Goal: Task Accomplishment & Management: Manage account settings

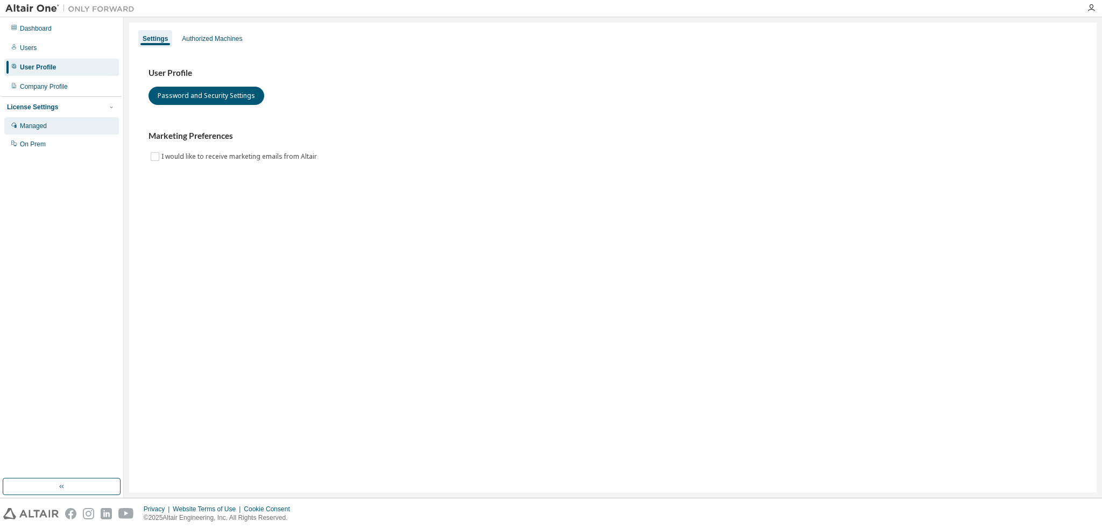
click at [46, 131] on div "Managed" at bounding box center [61, 125] width 115 height 17
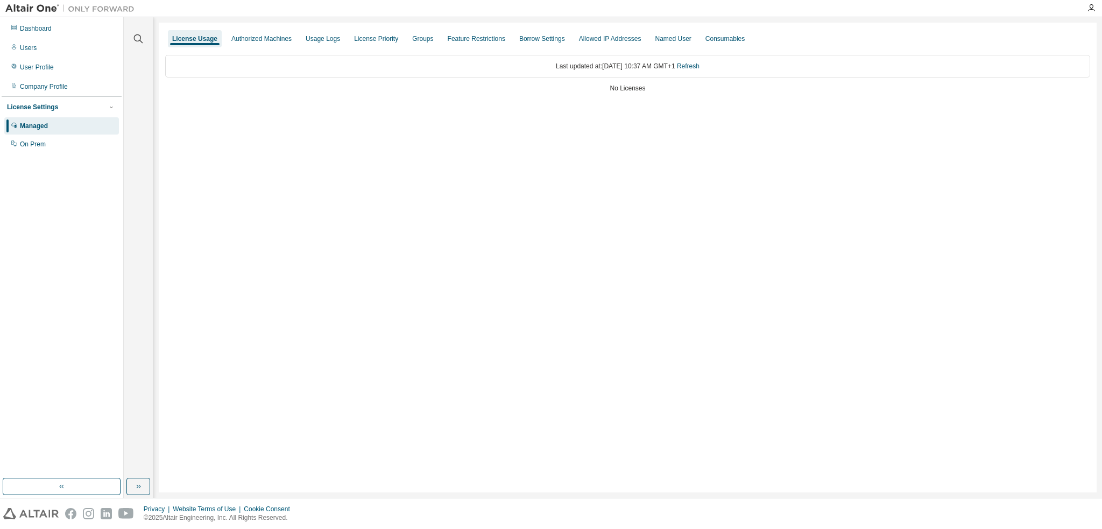
drag, startPoint x: 26, startPoint y: 49, endPoint x: 3, endPoint y: 53, distance: 22.9
click at [26, 49] on div "Users" at bounding box center [28, 48] width 17 height 9
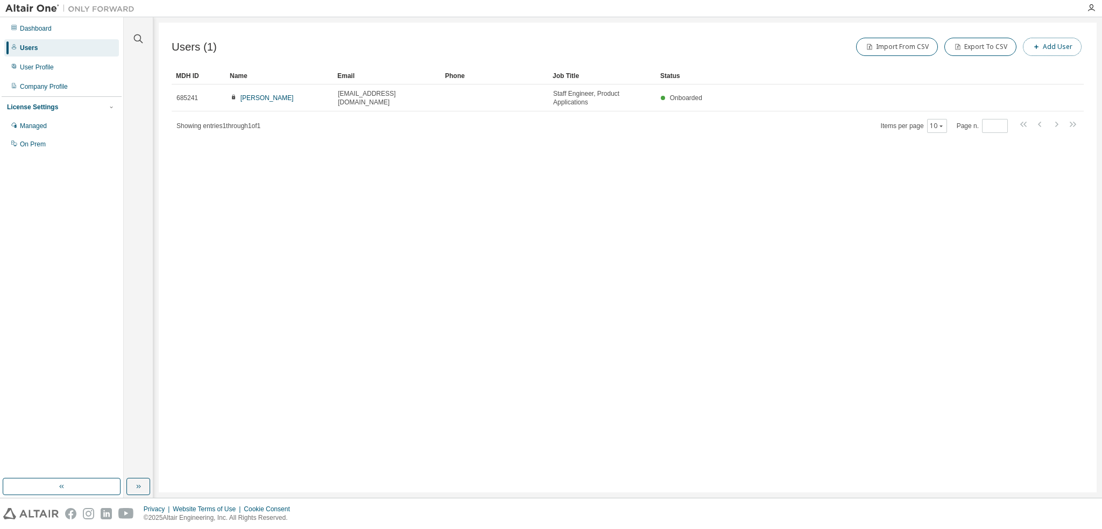
click at [1036, 45] on icon "button" at bounding box center [1036, 47] width 6 height 6
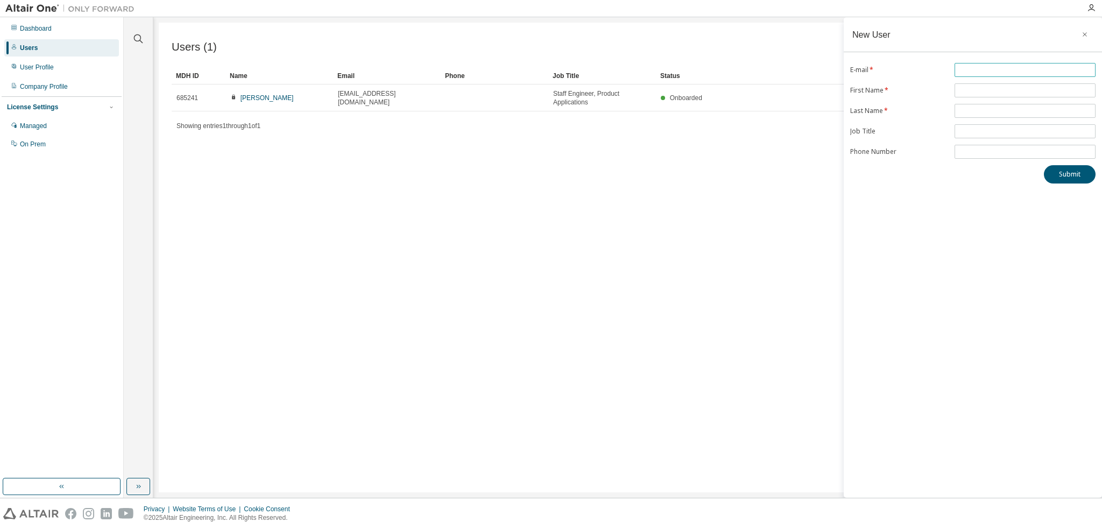
click at [978, 68] on input "text" at bounding box center [1025, 70] width 136 height 9
type input "**********"
click at [975, 89] on input "text" at bounding box center [1025, 90] width 136 height 9
type input "*******"
click at [985, 111] on input "text" at bounding box center [1025, 111] width 136 height 9
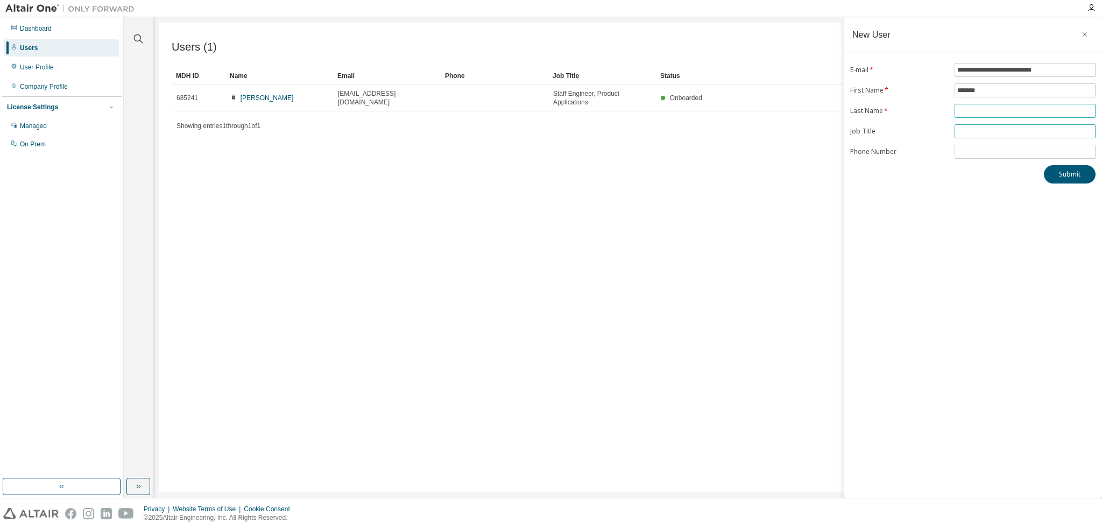
type input "*********"
click at [973, 129] on input "text" at bounding box center [1025, 131] width 136 height 9
type input "**********"
click at [976, 151] on input "tel" at bounding box center [1025, 151] width 136 height 9
click at [1074, 172] on button "Submit" at bounding box center [1070, 174] width 52 height 18
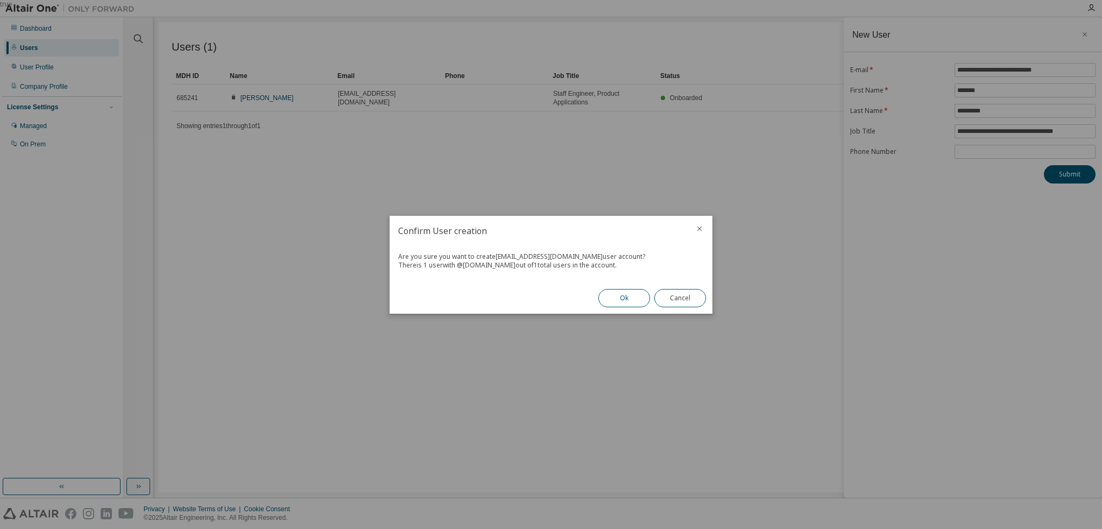
click at [622, 302] on button "Ok" at bounding box center [624, 298] width 52 height 18
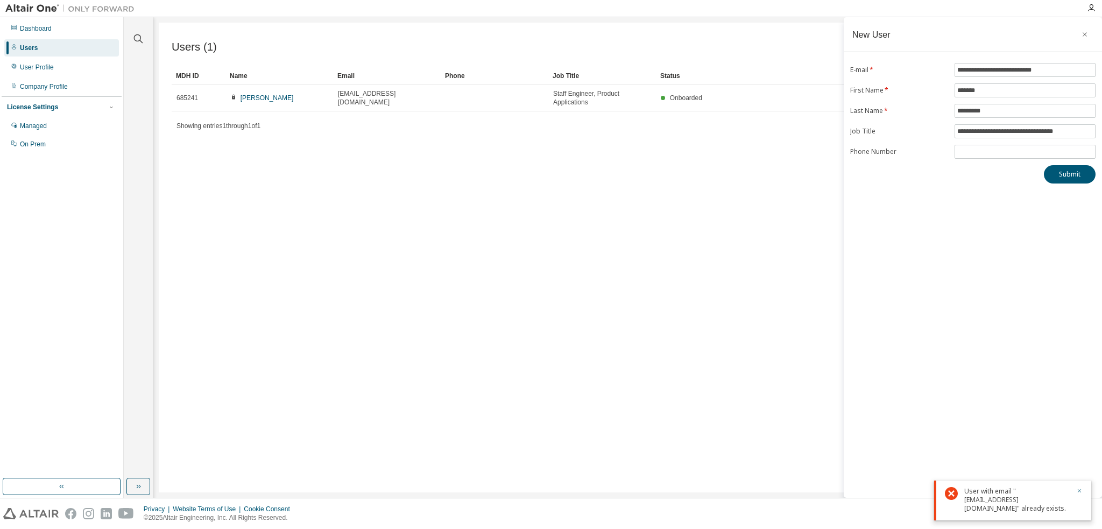
click at [1080, 488] on icon "button" at bounding box center [1079, 490] width 6 height 6
click at [1083, 34] on icon "button" at bounding box center [1085, 34] width 8 height 9
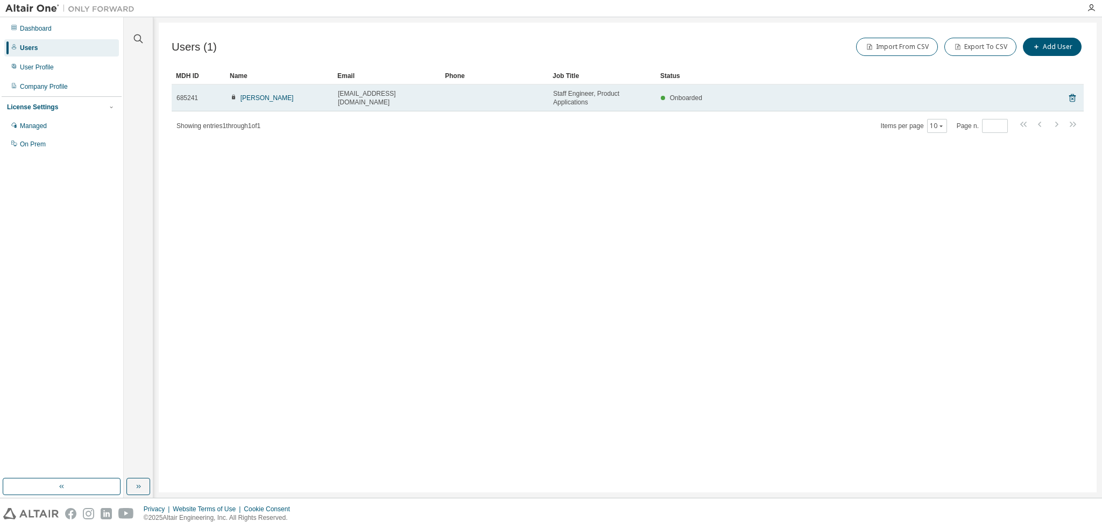
click at [499, 97] on td at bounding box center [495, 97] width 108 height 27
click at [257, 101] on link "[PERSON_NAME]" at bounding box center [266, 98] width 53 height 8
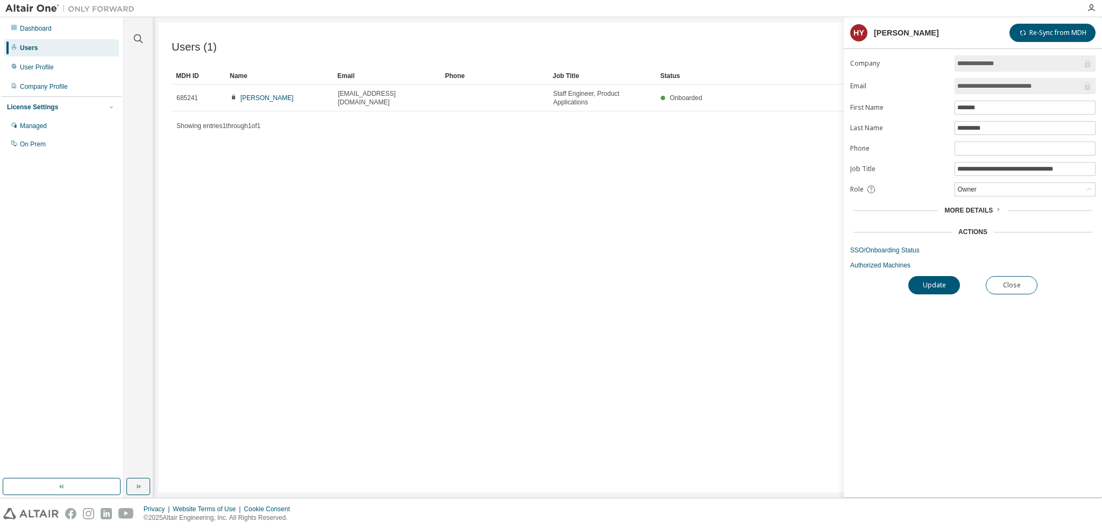
click at [34, 50] on div "Users" at bounding box center [29, 48] width 18 height 9
click at [25, 49] on div "Users" at bounding box center [29, 48] width 18 height 9
click at [32, 70] on div "User Profile" at bounding box center [37, 67] width 34 height 9
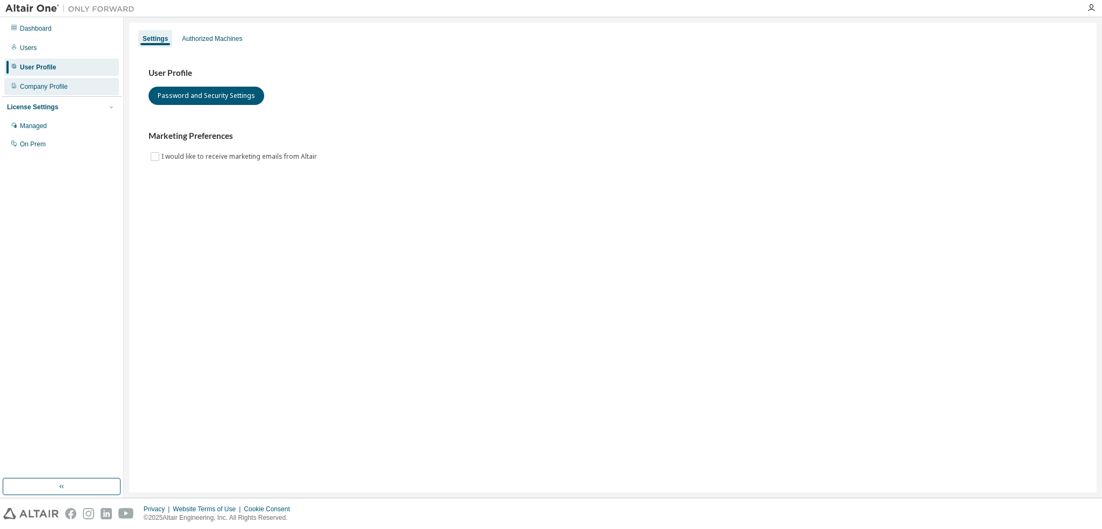
click at [54, 86] on div "Company Profile" at bounding box center [44, 86] width 48 height 9
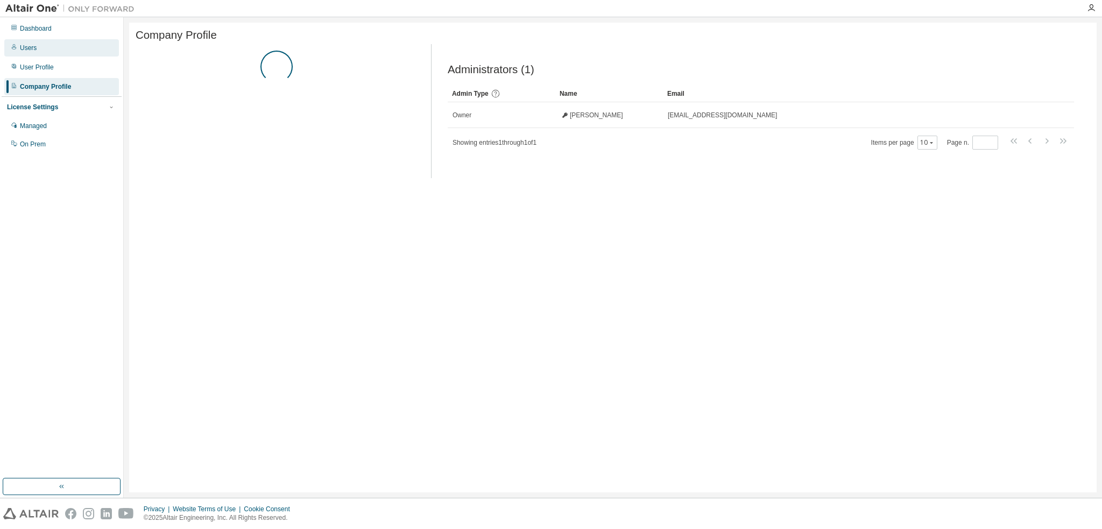
click at [52, 49] on div "Users" at bounding box center [61, 47] width 115 height 17
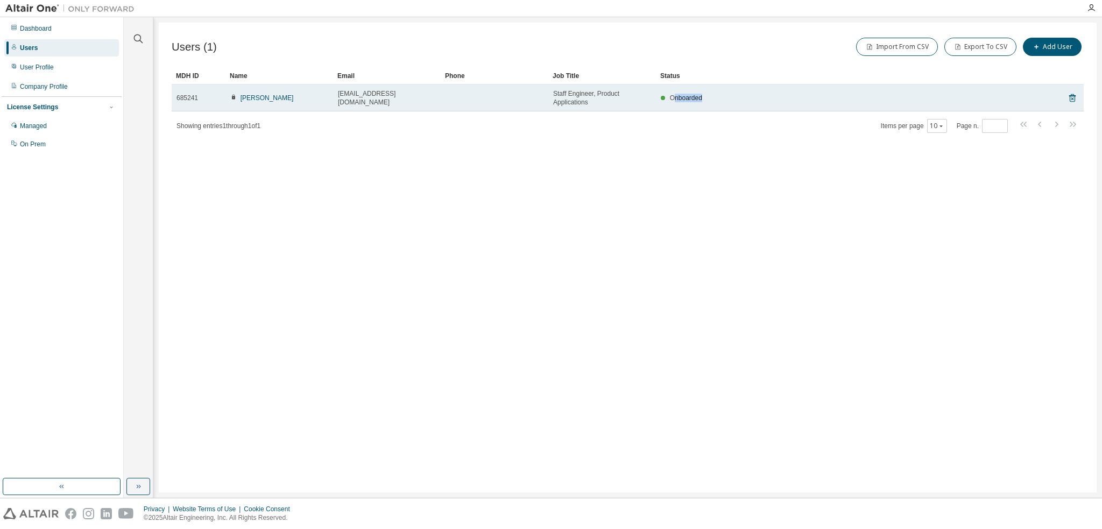
drag, startPoint x: 676, startPoint y: 97, endPoint x: 722, endPoint y: 96, distance: 46.8
click at [722, 96] on div "Onboarded" at bounding box center [844, 98] width 366 height 9
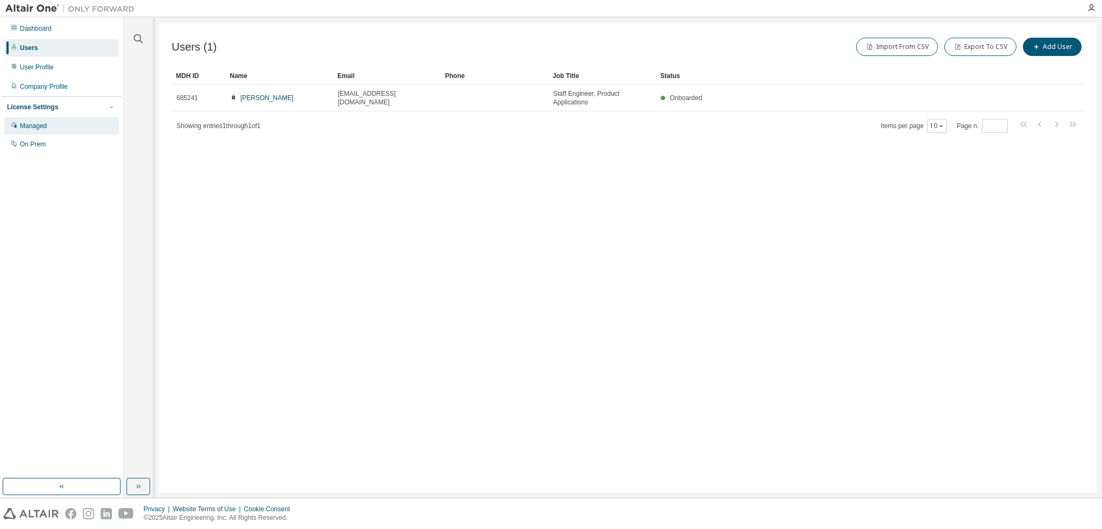
click at [40, 129] on div "Managed" at bounding box center [33, 126] width 27 height 9
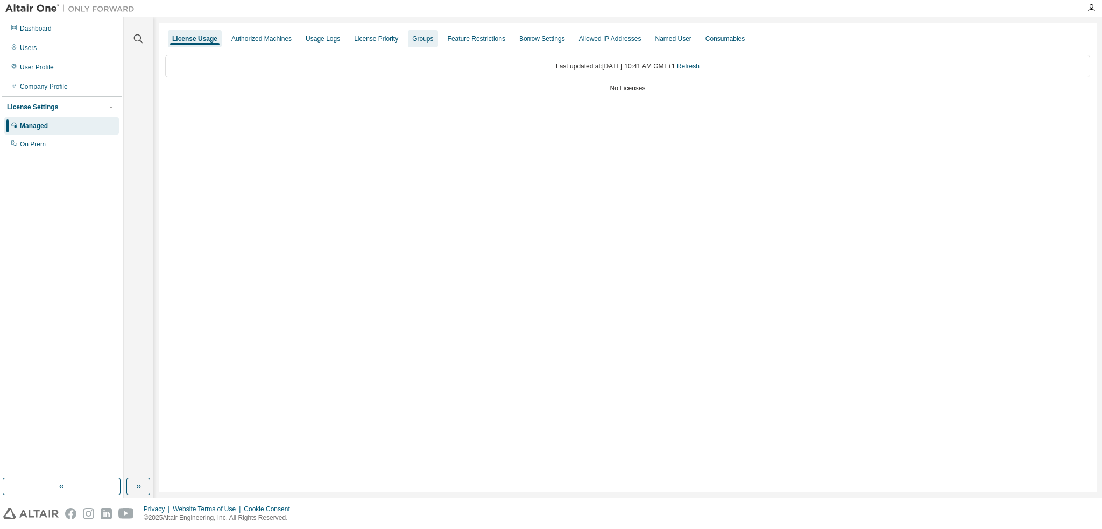
click at [415, 44] on div "Groups" at bounding box center [423, 38] width 30 height 17
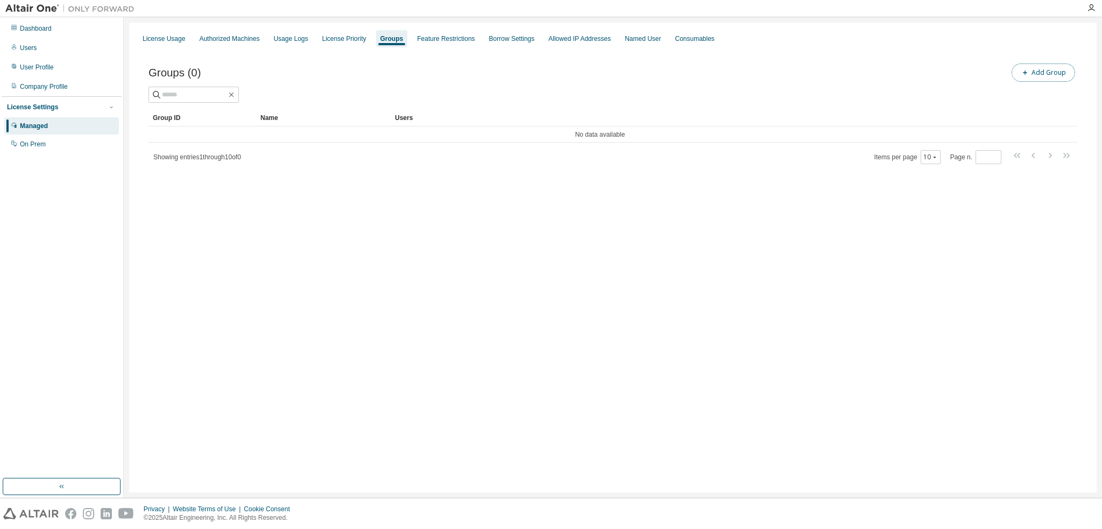
click at [1043, 70] on button "Add Group" at bounding box center [1042, 72] width 63 height 18
click at [918, 83] on input "text" at bounding box center [973, 81] width 240 height 9
type input "*"
type input "**********"
click at [1089, 114] on div "**********" at bounding box center [972, 257] width 258 height 480
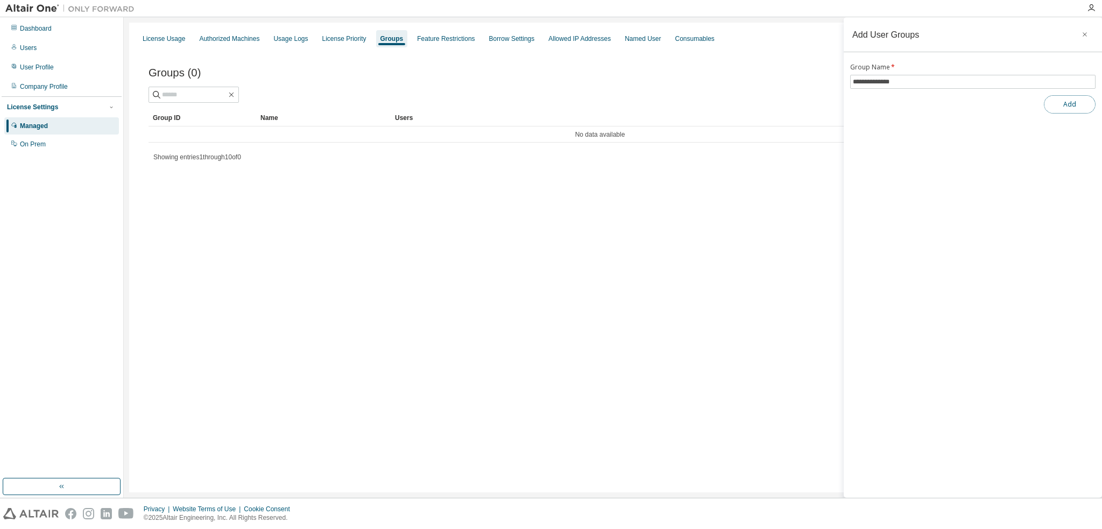
click at [1088, 111] on button "Add" at bounding box center [1070, 104] width 52 height 18
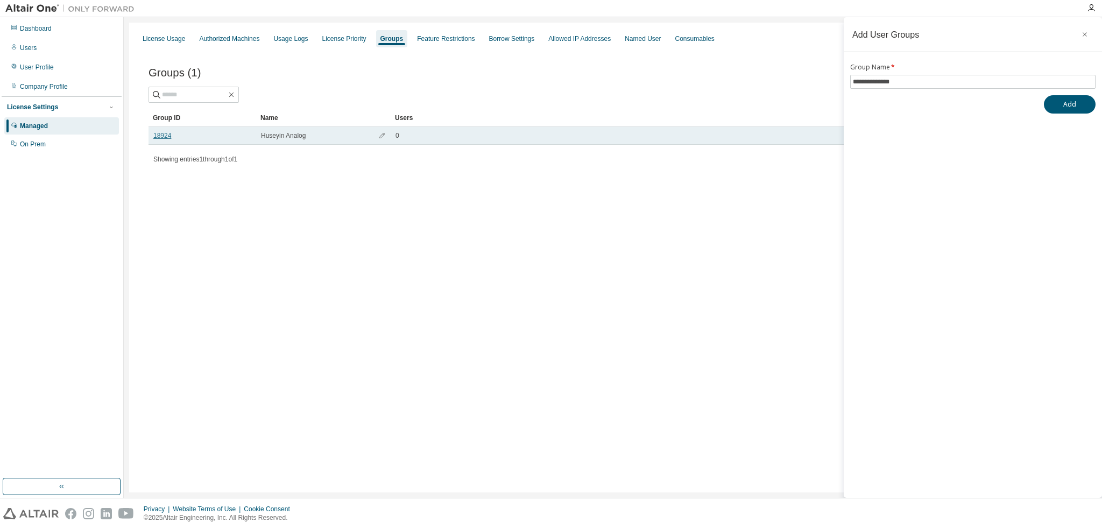
click at [161, 138] on link "18924" at bounding box center [162, 135] width 18 height 9
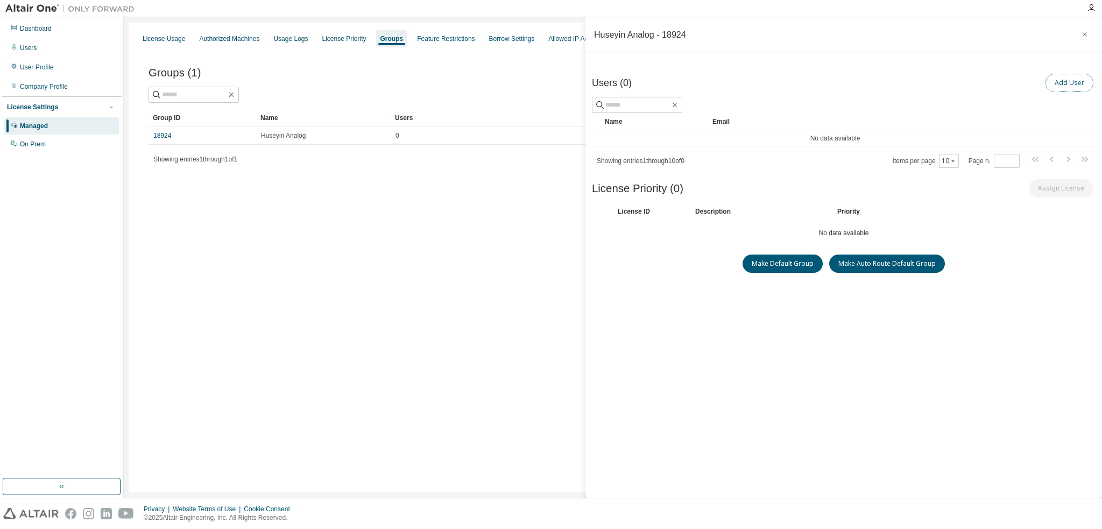
click at [1067, 83] on button "Add User" at bounding box center [1069, 83] width 48 height 18
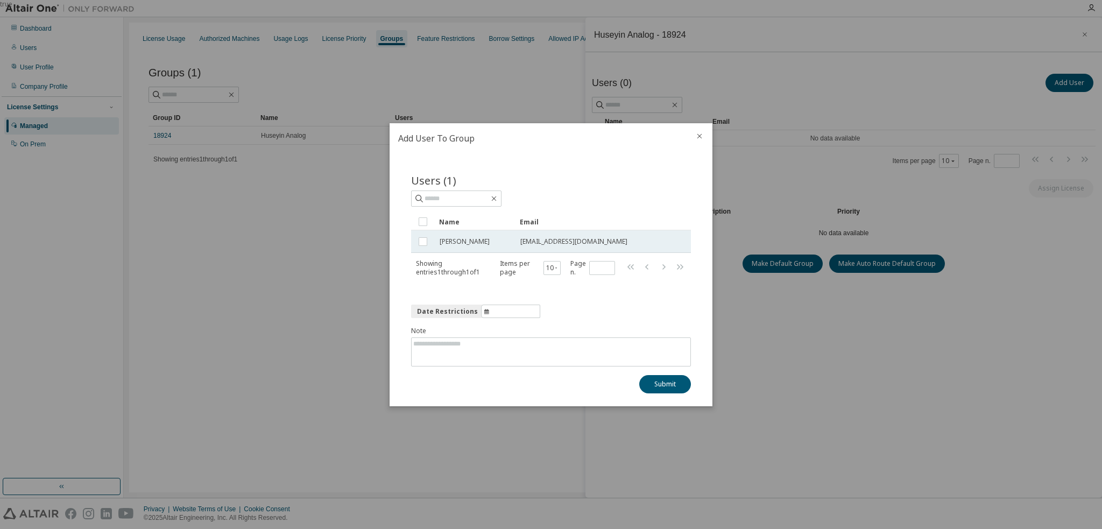
click at [432, 243] on td at bounding box center [423, 241] width 24 height 23
click at [663, 382] on button "Submit" at bounding box center [665, 384] width 52 height 18
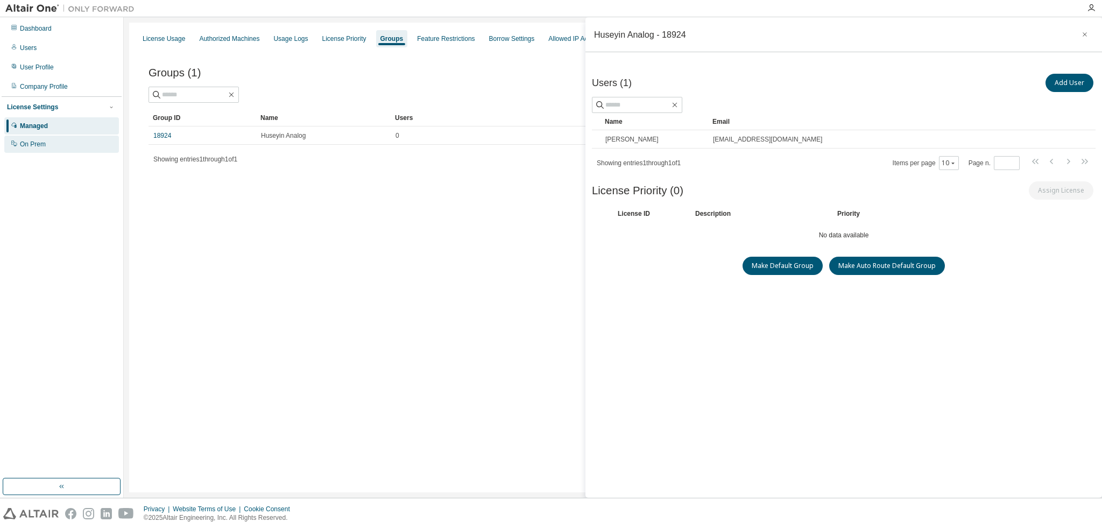
click at [67, 147] on div "On Prem" at bounding box center [61, 144] width 115 height 17
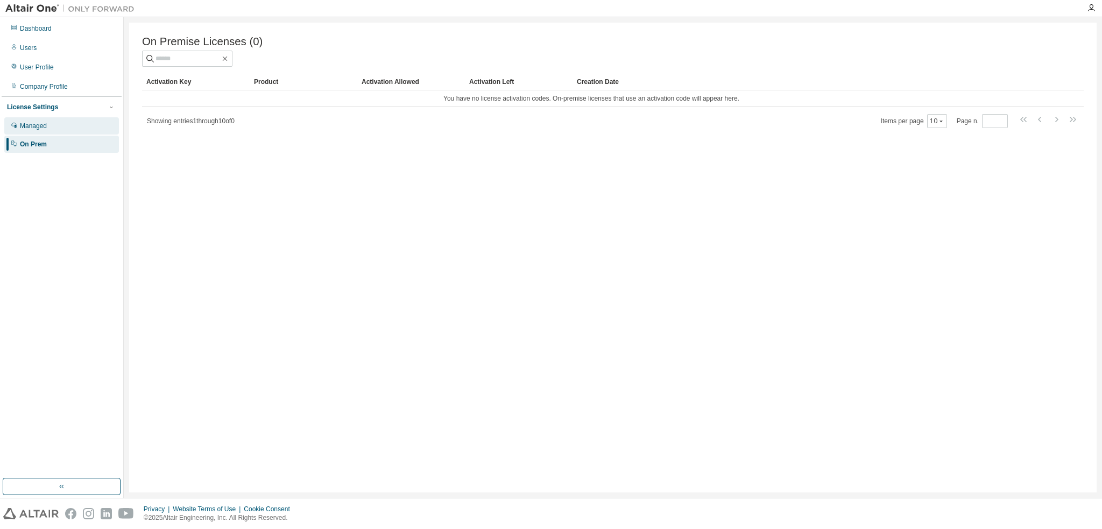
click at [47, 129] on div "Managed" at bounding box center [61, 125] width 115 height 17
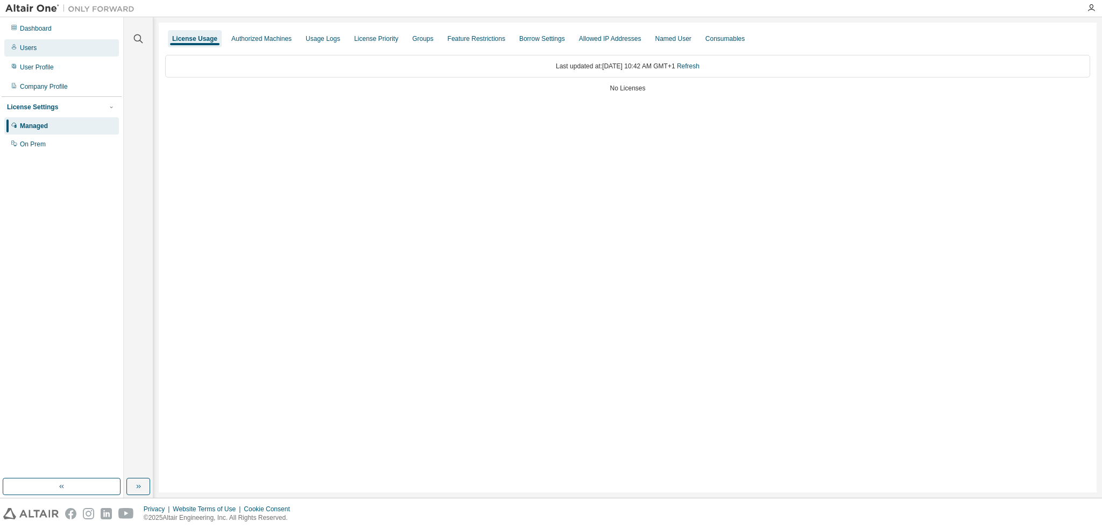
click at [36, 44] on div "Users" at bounding box center [61, 47] width 115 height 17
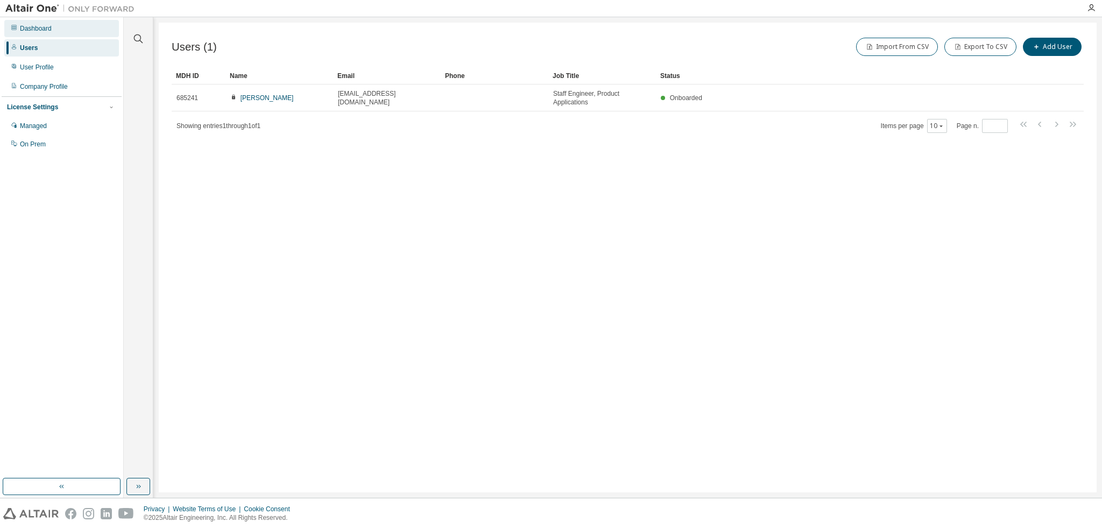
click at [56, 25] on div "Dashboard" at bounding box center [61, 28] width 115 height 17
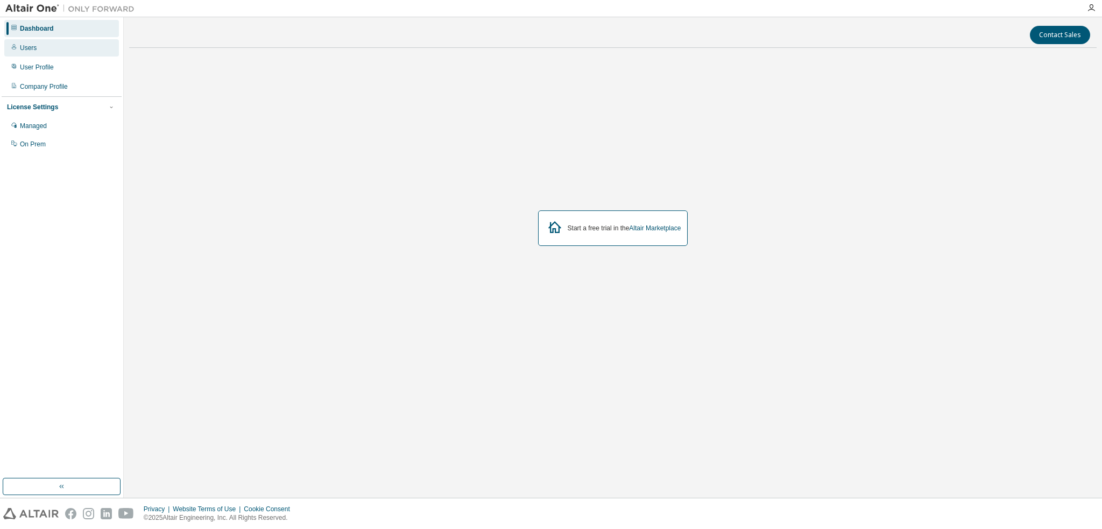
click at [36, 48] on div "Users" at bounding box center [61, 47] width 115 height 17
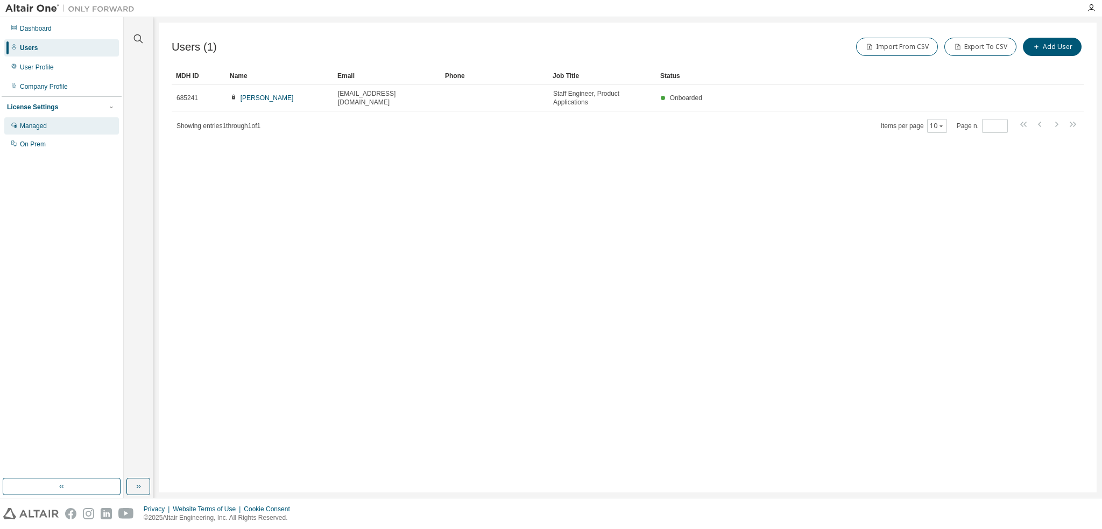
click at [43, 125] on div "Managed" at bounding box center [33, 126] width 27 height 9
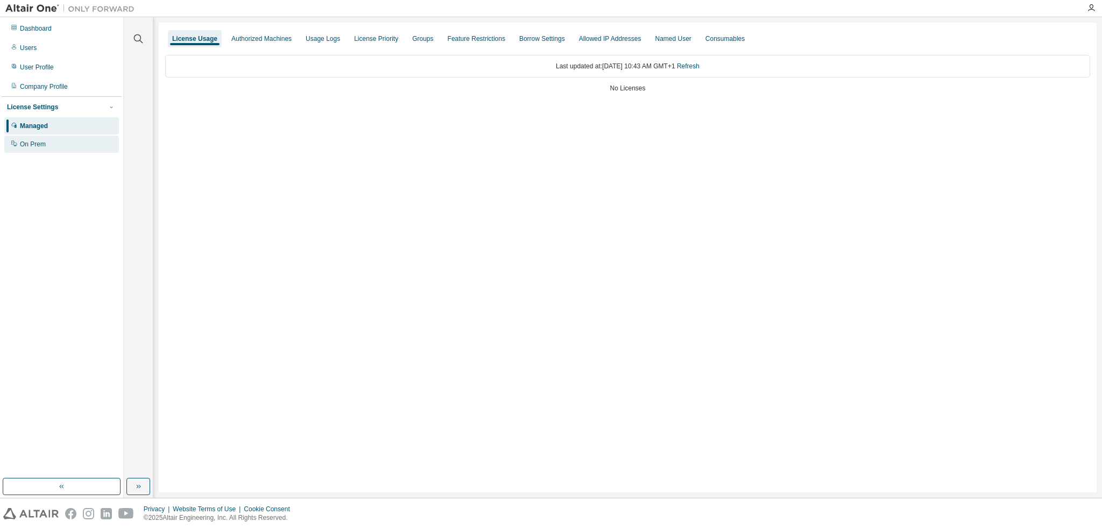
click at [45, 146] on div "On Prem" at bounding box center [61, 144] width 115 height 17
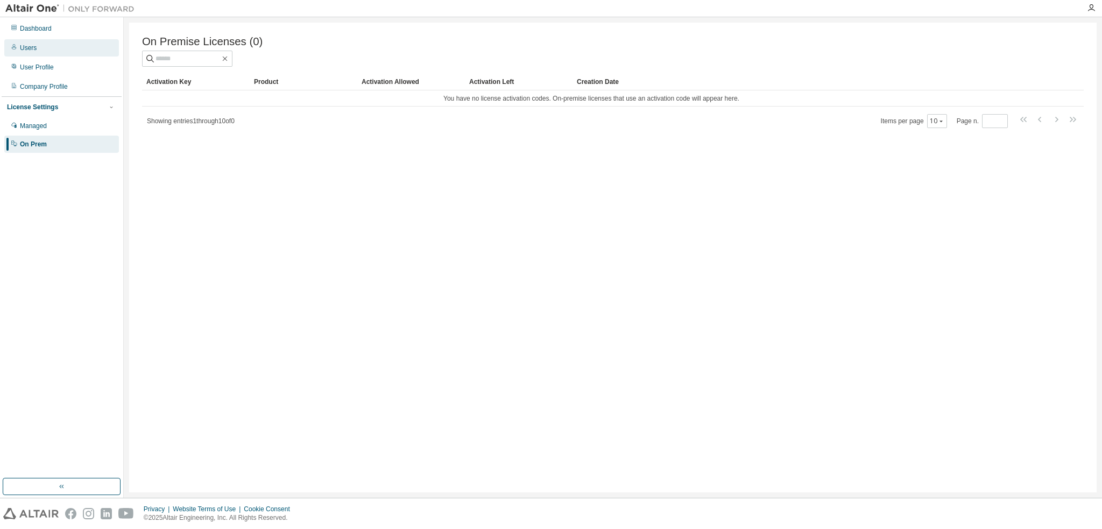
click at [44, 47] on div "Users" at bounding box center [61, 47] width 115 height 17
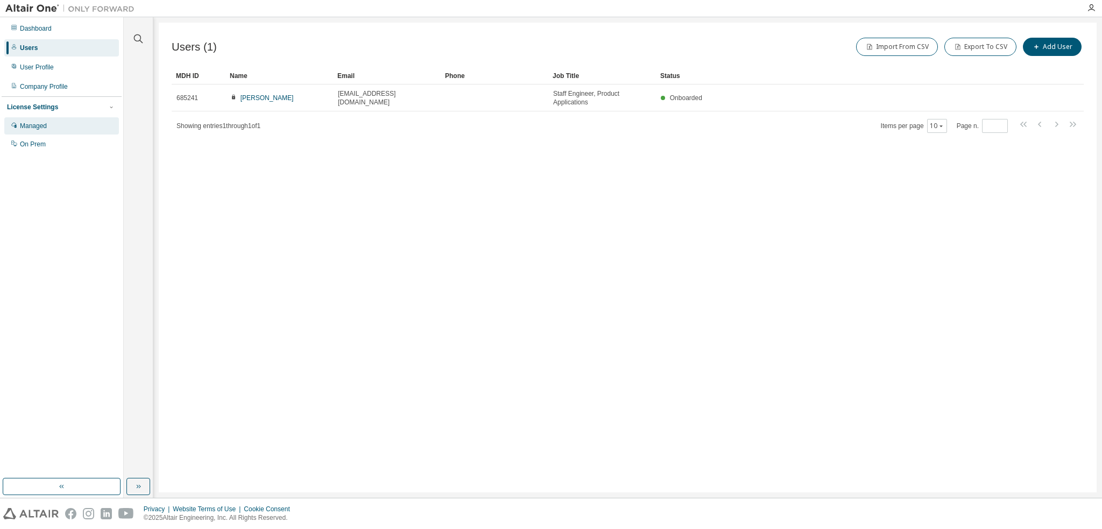
click at [28, 122] on div "Managed" at bounding box center [33, 126] width 27 height 9
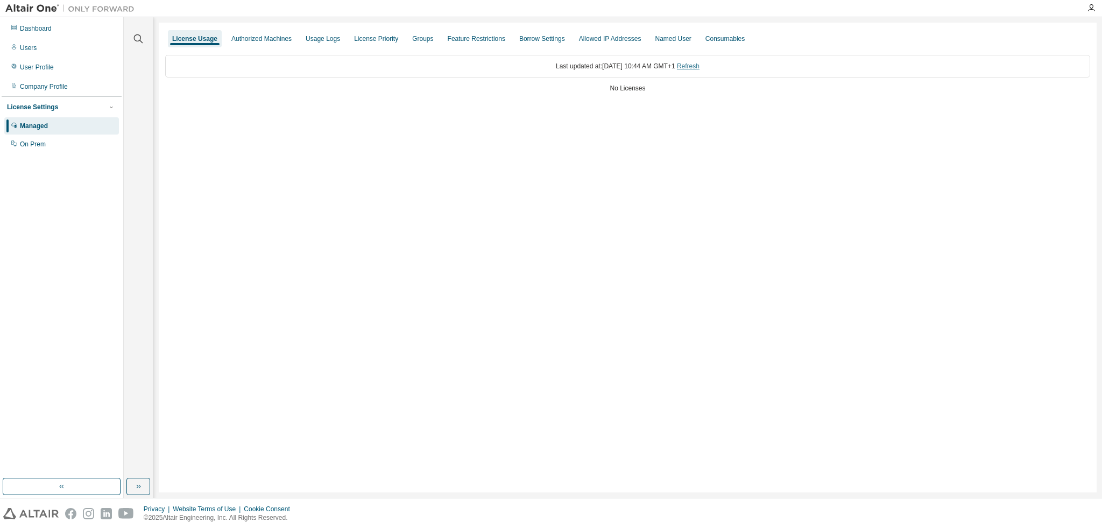
click at [699, 67] on link "Refresh" at bounding box center [688, 66] width 23 height 8
drag, startPoint x: 544, startPoint y: 66, endPoint x: 676, endPoint y: 68, distance: 131.3
click at [676, 68] on div "Last updated at: Thu 2025-09-04 10:44 AM GMT+1 Refresh" at bounding box center [627, 66] width 925 height 23
click at [517, 193] on div "License Usage Authorized Machines Usage Logs License Priority Groups Feature Re…" at bounding box center [628, 258] width 938 height 470
click at [324, 42] on div "Usage Logs" at bounding box center [323, 38] width 34 height 9
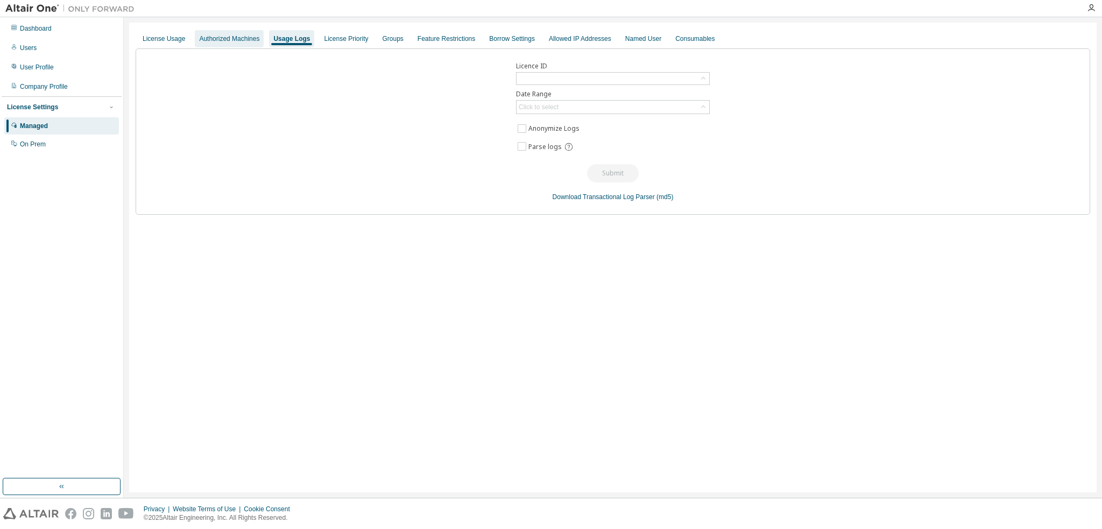
click at [236, 45] on div "Authorized Machines" at bounding box center [229, 38] width 69 height 17
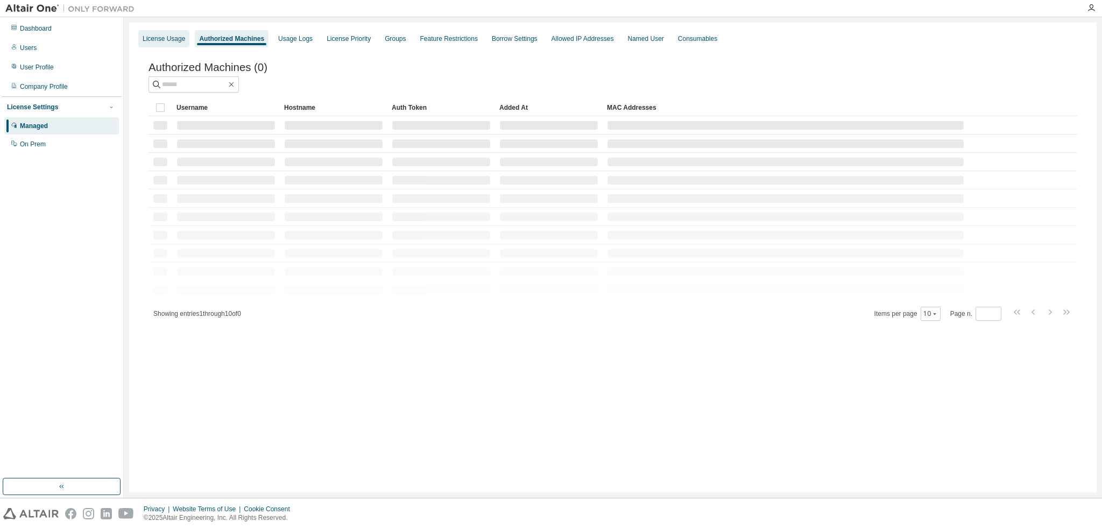
click at [160, 45] on div "License Usage" at bounding box center [163, 38] width 51 height 17
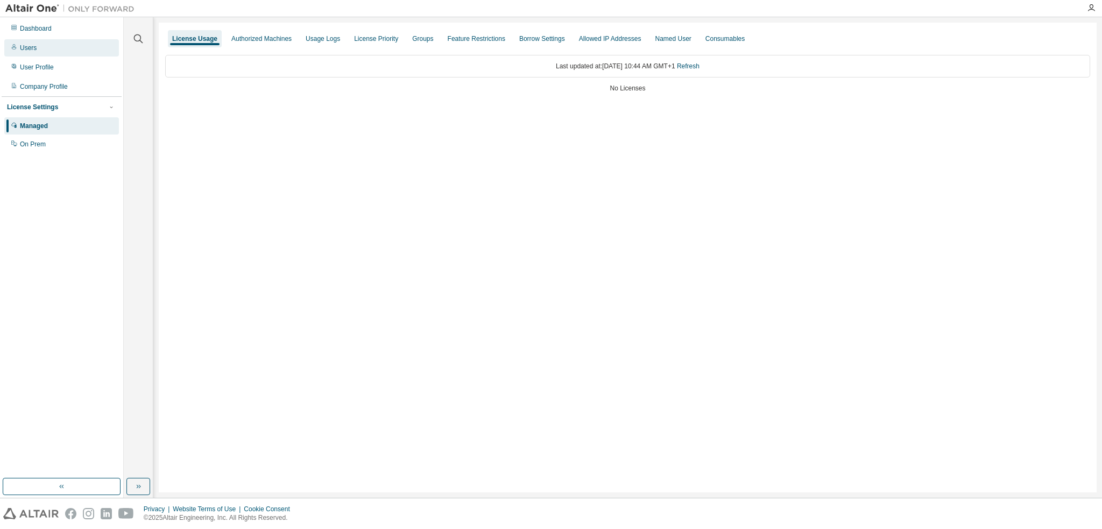
click at [41, 47] on div "Users" at bounding box center [61, 47] width 115 height 17
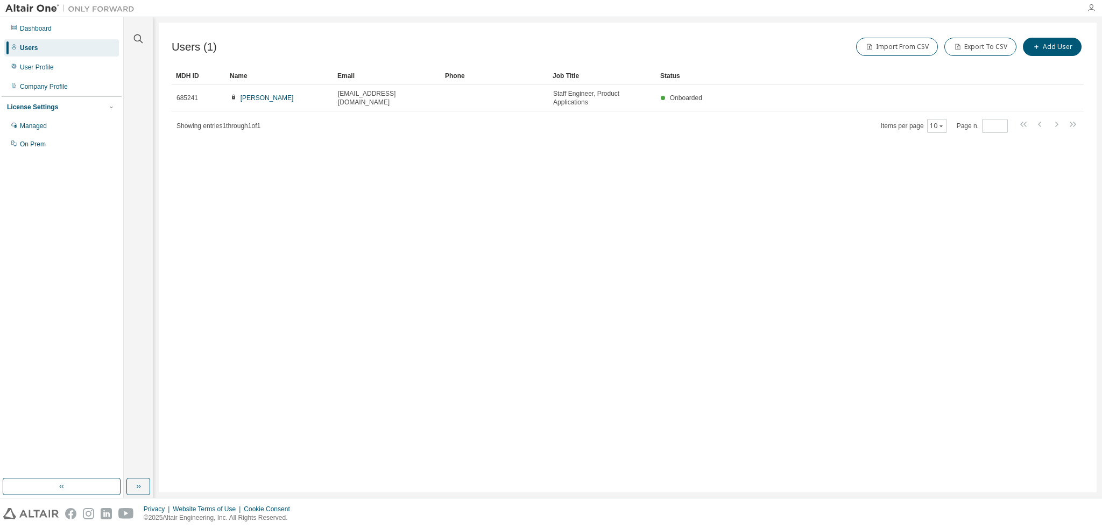
click at [1091, 8] on icon "button" at bounding box center [1091, 8] width 9 height 9
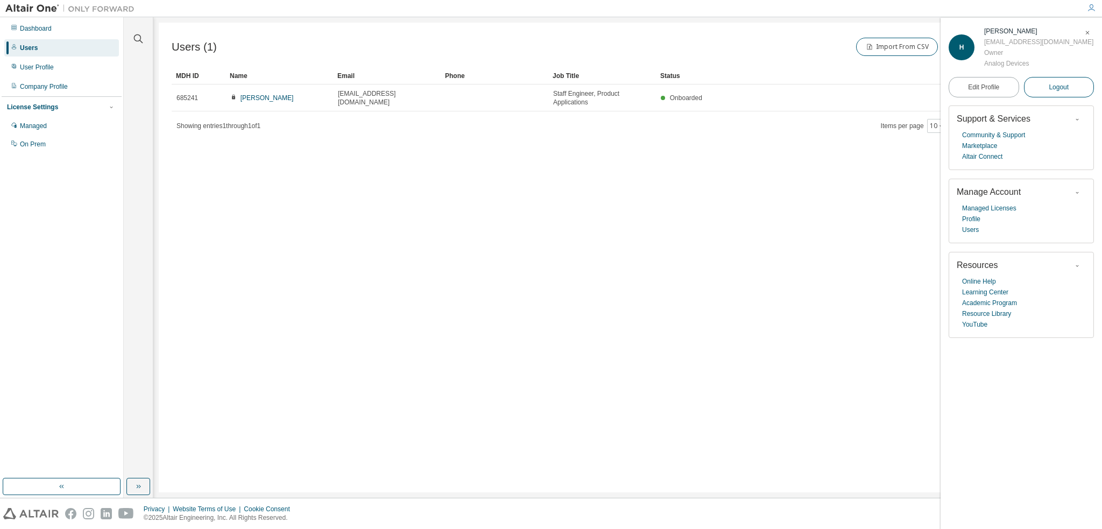
click at [1063, 92] on button "Logout" at bounding box center [1059, 87] width 70 height 20
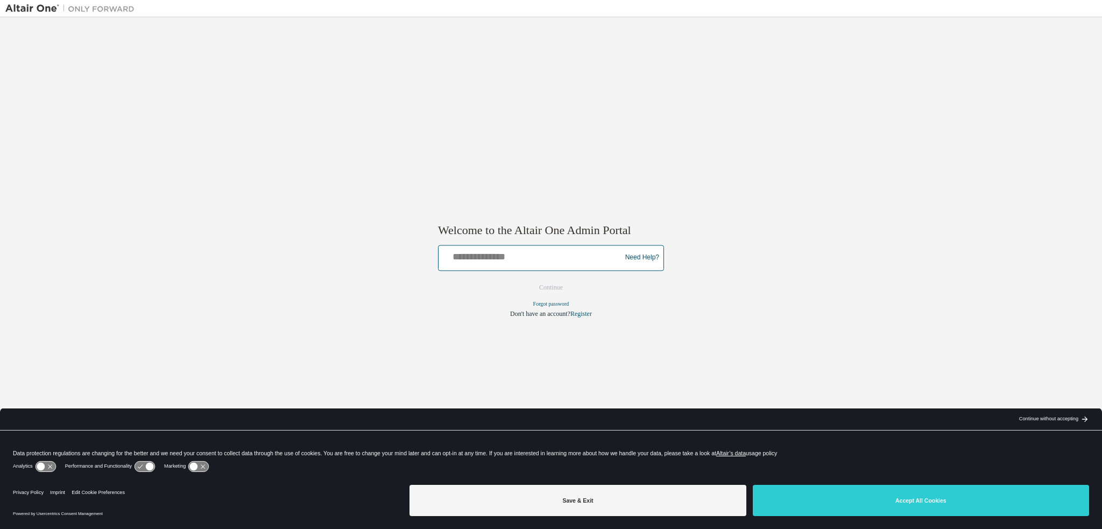
click at [491, 259] on input "text" at bounding box center [531, 255] width 177 height 16
type input "**********"
click at [557, 261] on input "**********" at bounding box center [531, 255] width 177 height 16
click at [552, 283] on button "Continue" at bounding box center [551, 287] width 46 height 16
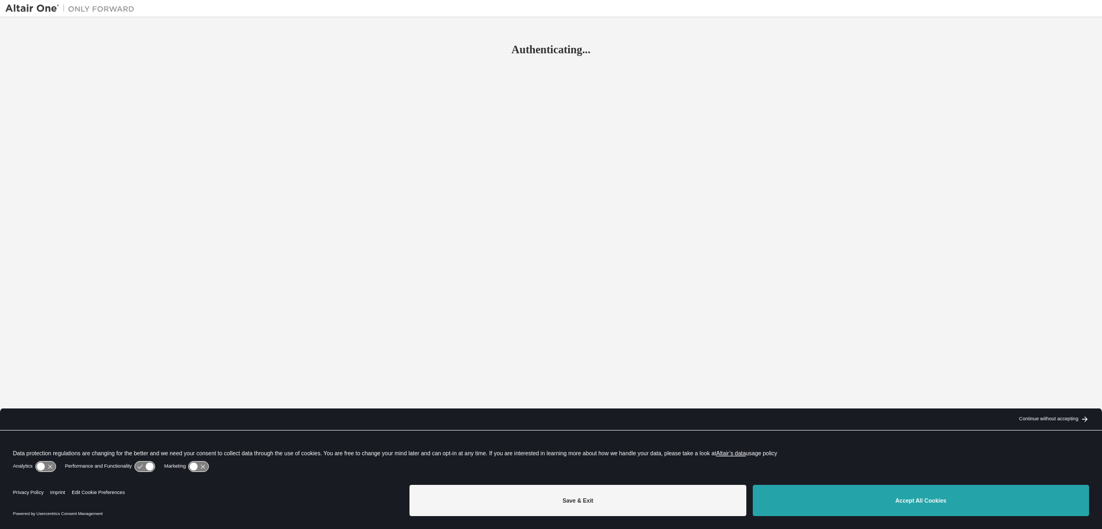
click at [862, 494] on button "Accept All Cookies" at bounding box center [921, 500] width 336 height 31
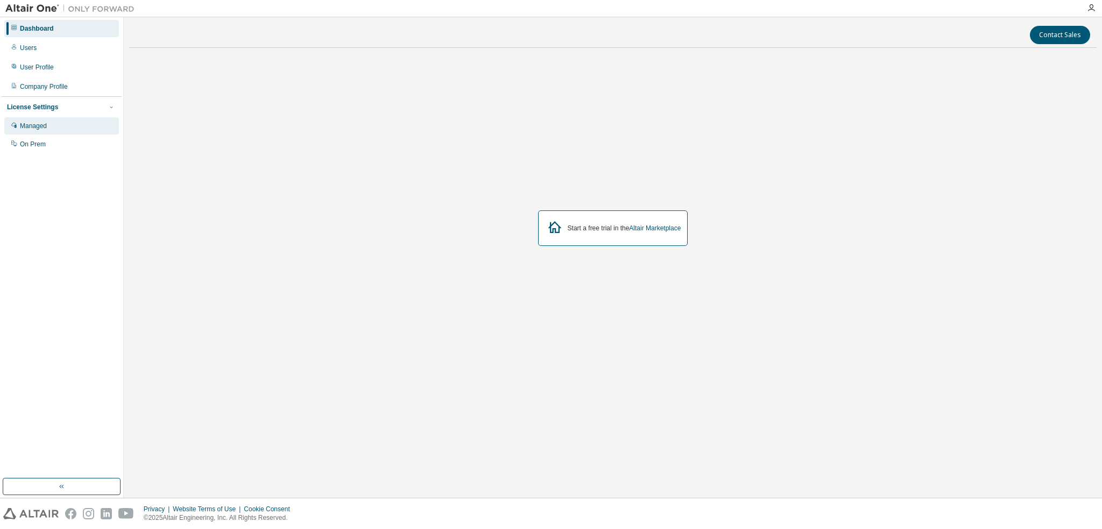
click at [40, 133] on div "Managed" at bounding box center [61, 125] width 115 height 17
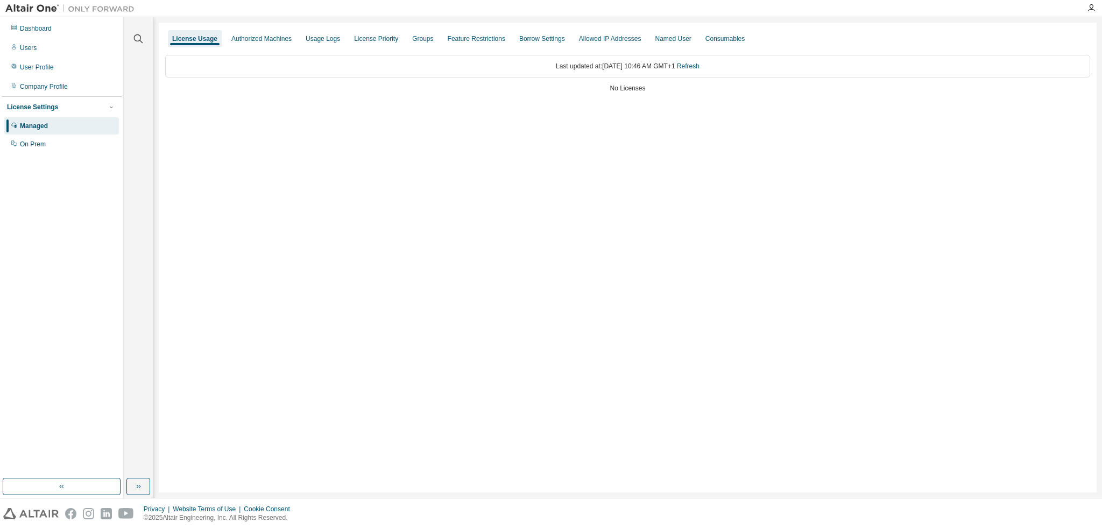
click at [28, 58] on div "Dashboard Users User Profile Company Profile License Settings Managed On Prem" at bounding box center [62, 86] width 120 height 135
click at [25, 48] on div "Users" at bounding box center [28, 48] width 17 height 9
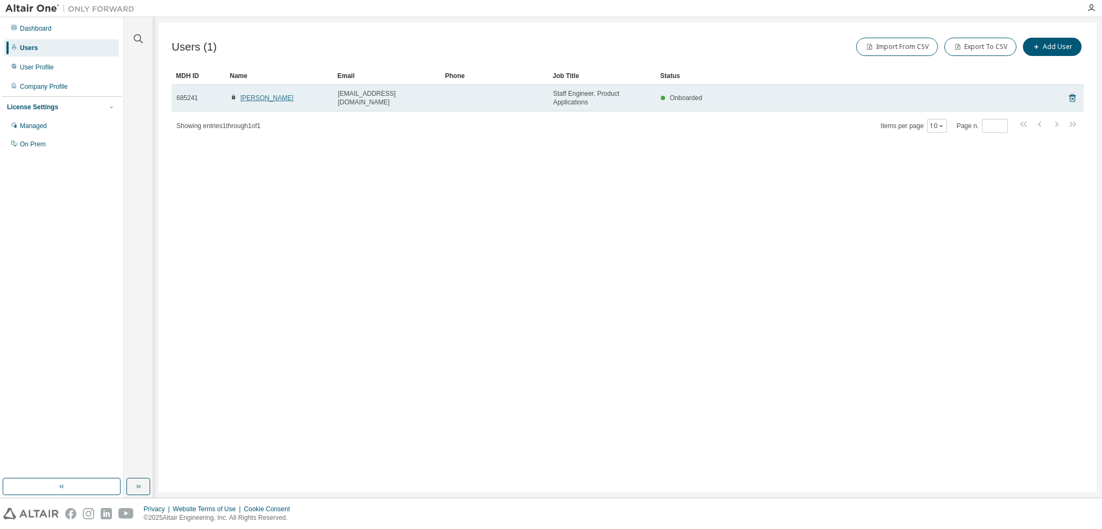
click at [280, 97] on link "[PERSON_NAME]" at bounding box center [266, 98] width 53 height 8
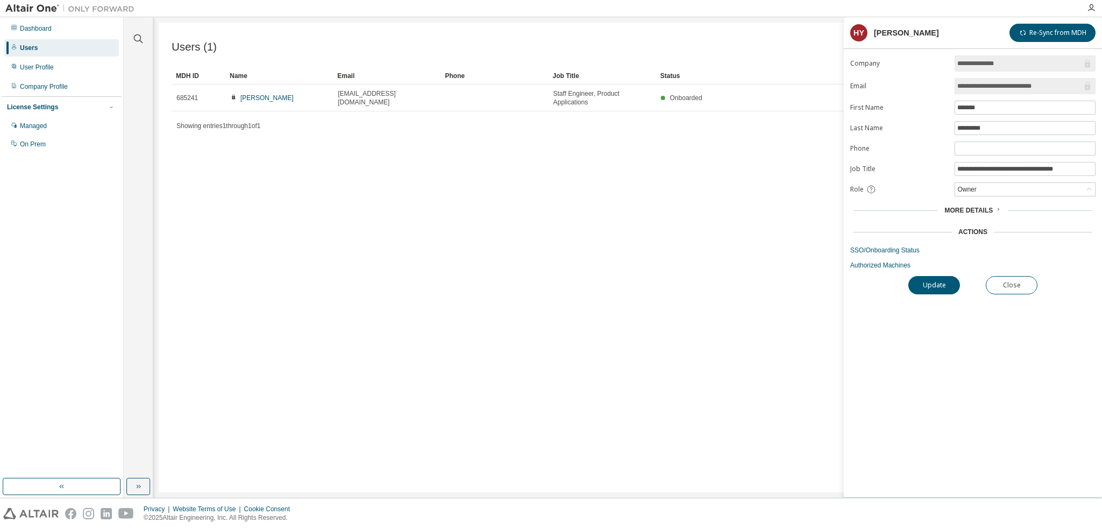
click at [39, 42] on div "Users" at bounding box center [61, 47] width 115 height 17
click at [36, 72] on div "User Profile" at bounding box center [61, 67] width 115 height 17
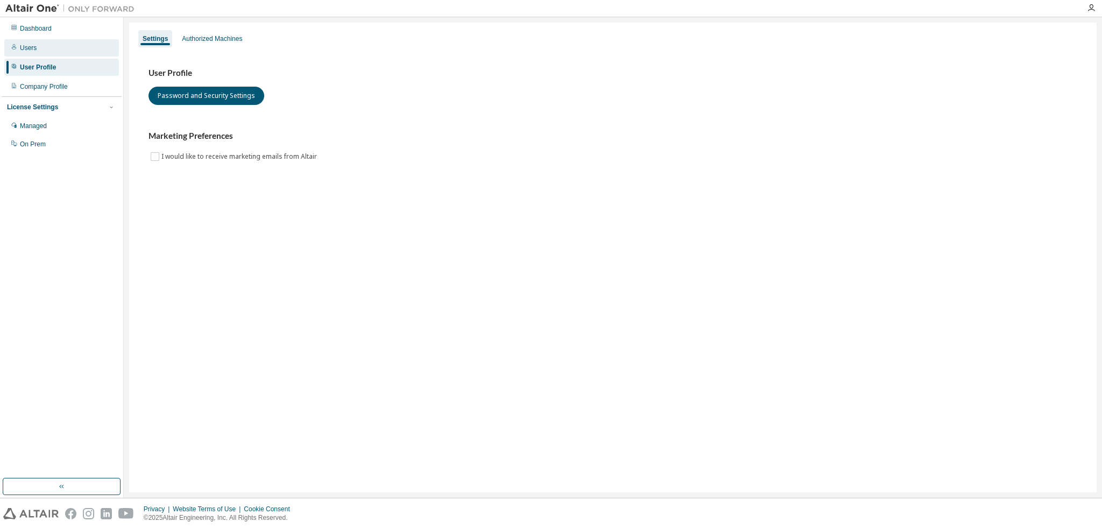
click at [39, 52] on div "Users" at bounding box center [61, 47] width 115 height 17
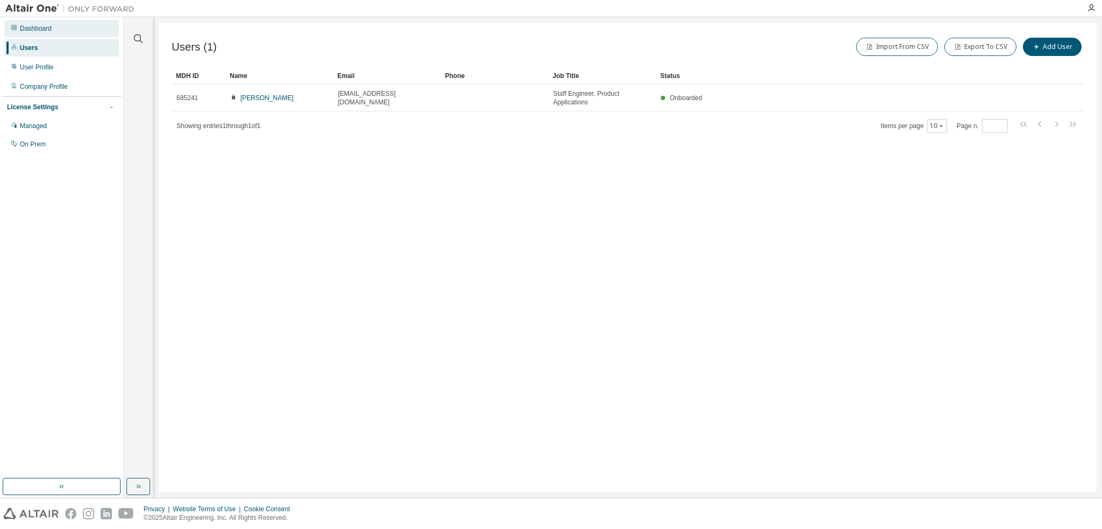
click at [66, 32] on div "Dashboard" at bounding box center [61, 28] width 115 height 17
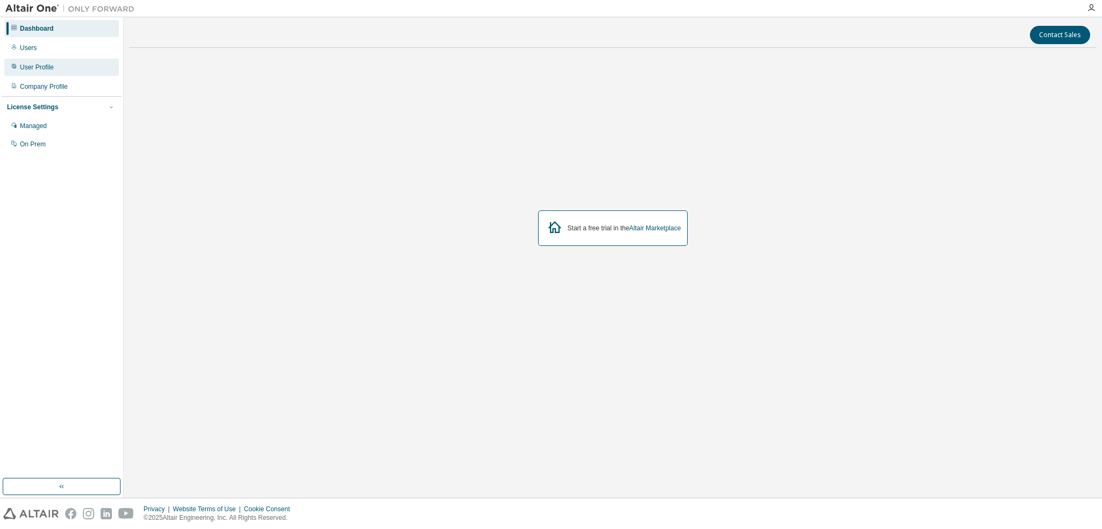
click at [30, 66] on div "User Profile" at bounding box center [37, 67] width 34 height 9
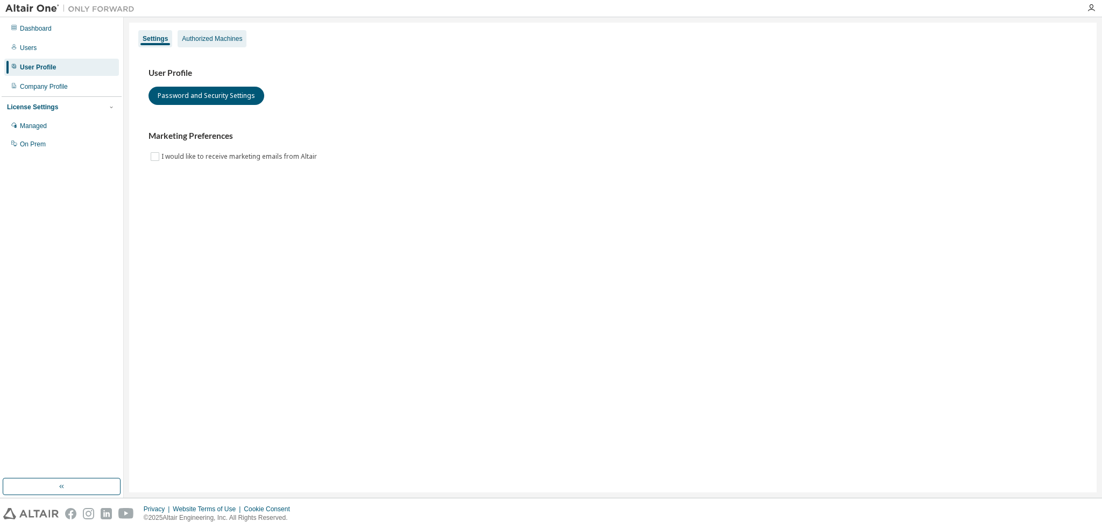
click at [215, 41] on div "Authorized Machines" at bounding box center [212, 38] width 60 height 9
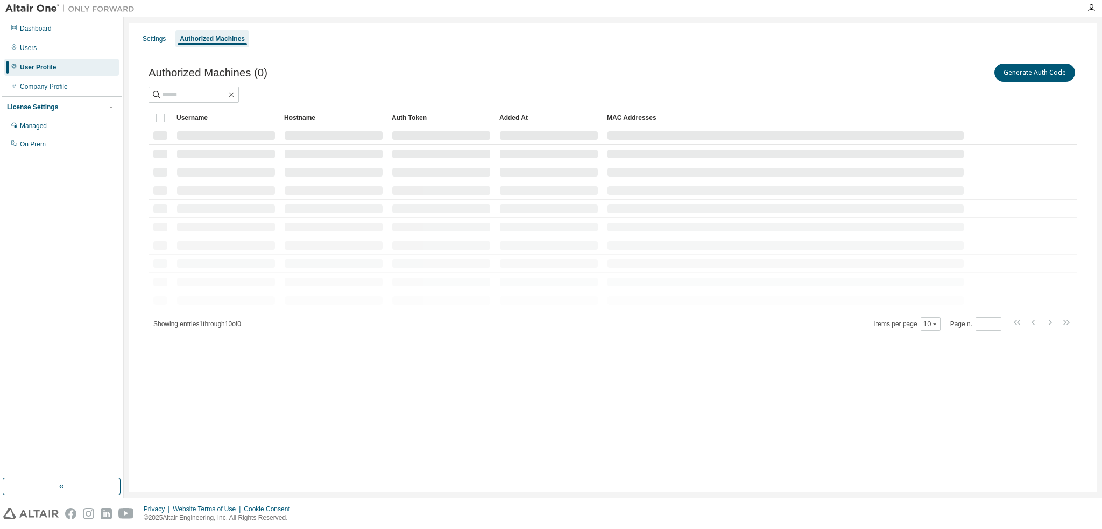
click at [215, 41] on div "Authorized Machines" at bounding box center [212, 38] width 65 height 9
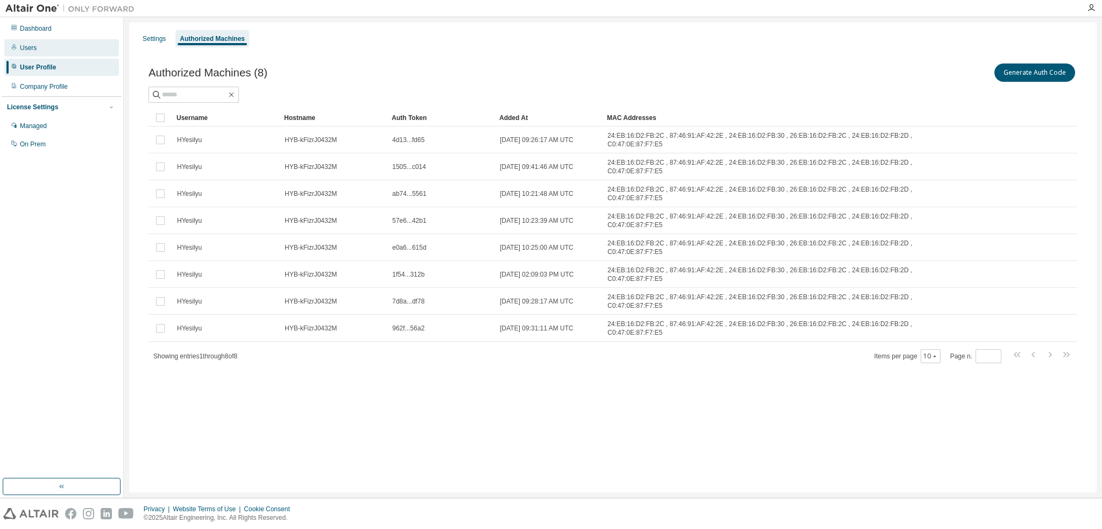
click at [26, 54] on div "Users" at bounding box center [61, 47] width 115 height 17
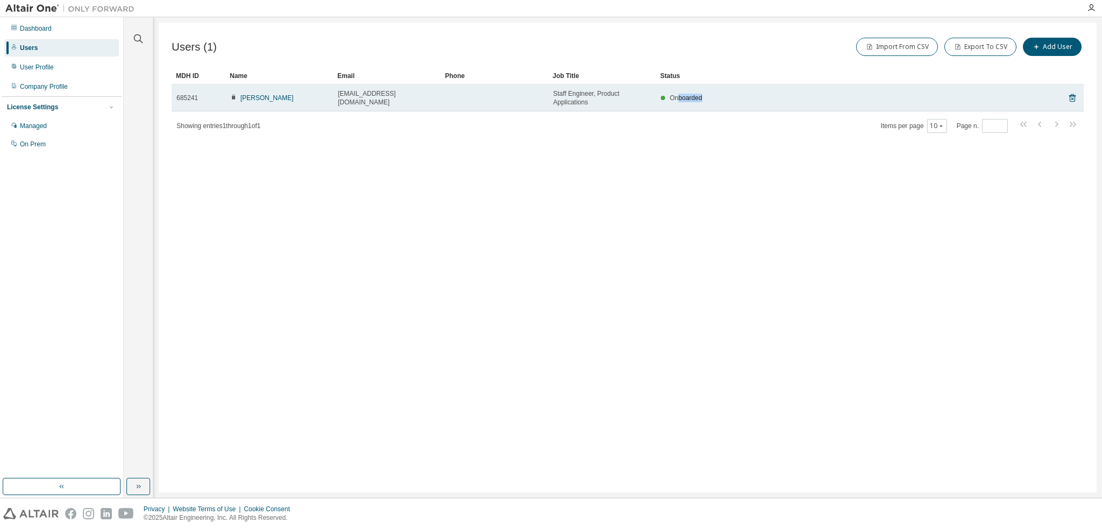
drag, startPoint x: 677, startPoint y: 100, endPoint x: 705, endPoint y: 100, distance: 27.4
click at [705, 100] on div "Onboarded" at bounding box center [844, 98] width 366 height 9
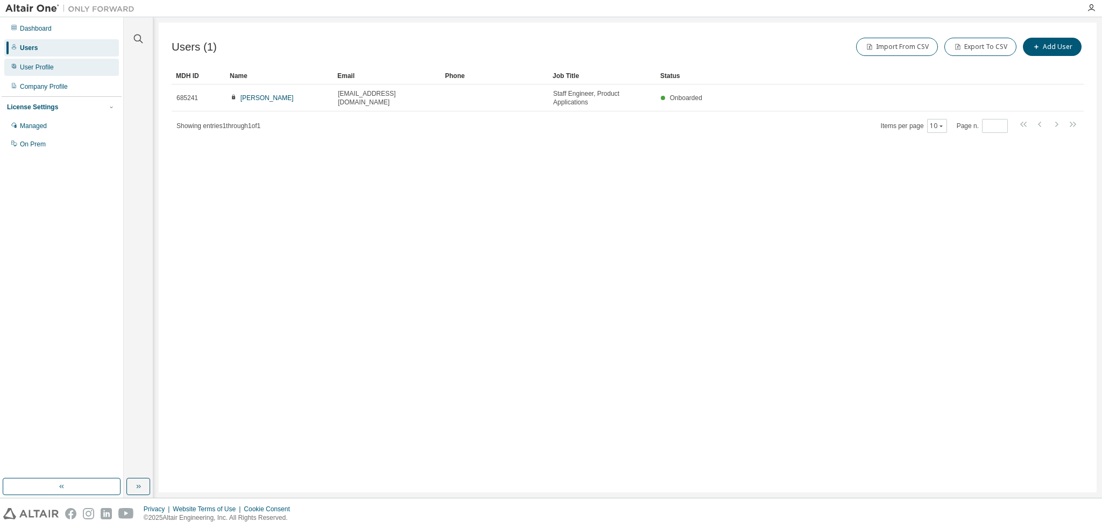
click at [45, 65] on div "User Profile" at bounding box center [37, 67] width 34 height 9
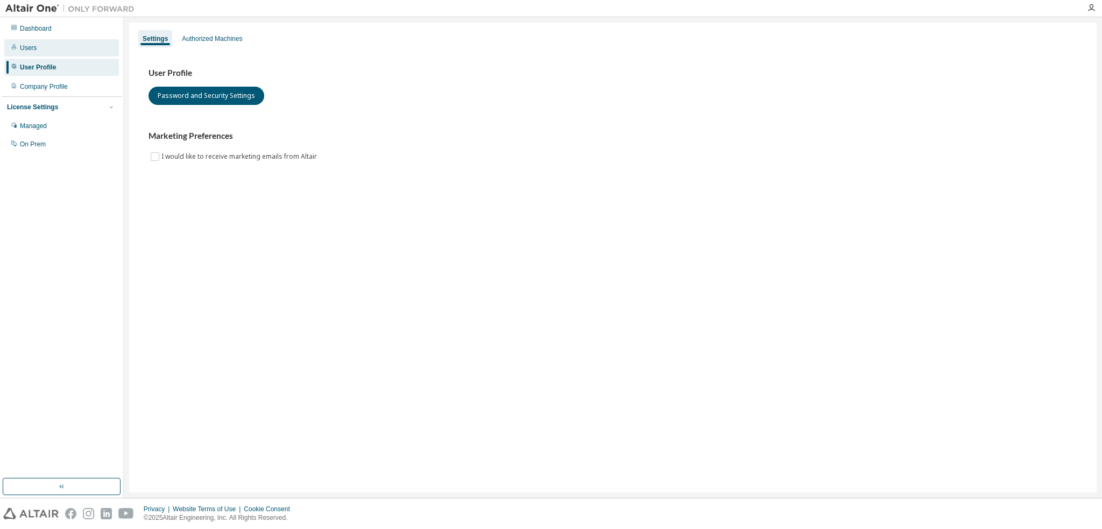
click at [23, 51] on div "Users" at bounding box center [28, 48] width 17 height 9
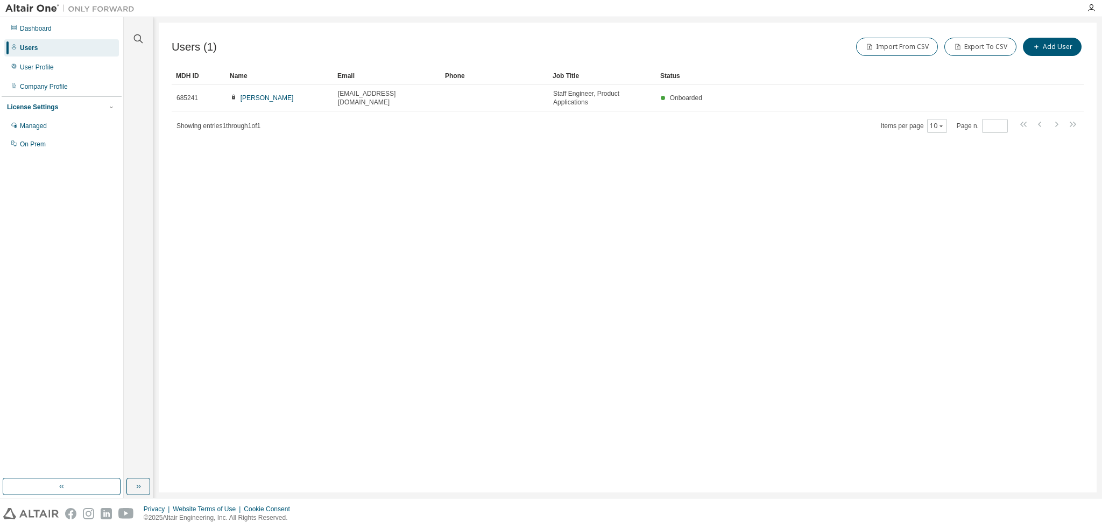
click at [105, 109] on div "License Settings" at bounding box center [61, 107] width 109 height 10
click at [119, 111] on div "License Settings Managed On Prem" at bounding box center [62, 106] width 120 height 21
click at [113, 107] on icon "button" at bounding box center [111, 107] width 6 height 6
click at [25, 124] on div "Managed" at bounding box center [33, 126] width 27 height 9
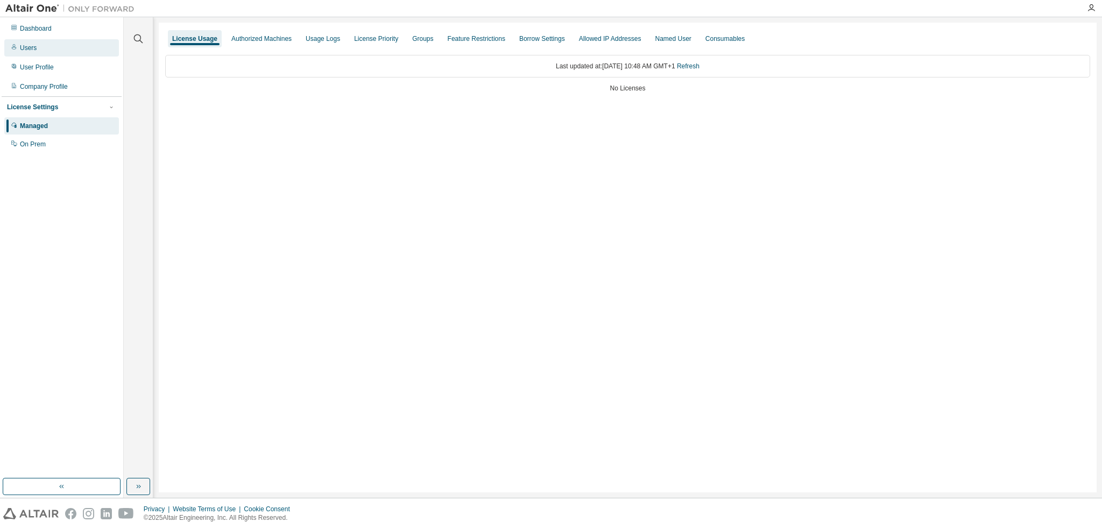
click at [43, 53] on div "Users" at bounding box center [61, 47] width 115 height 17
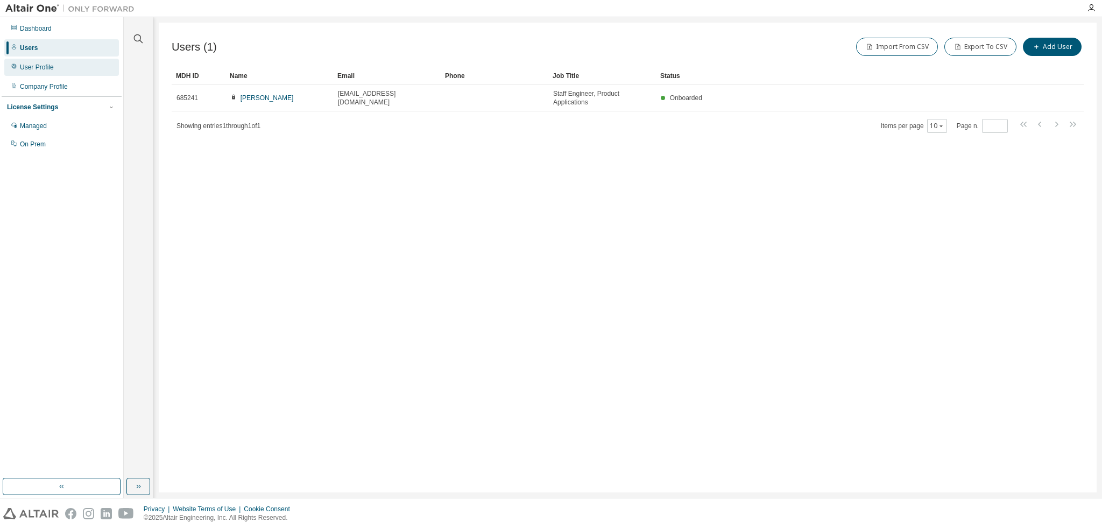
click at [34, 75] on div "User Profile" at bounding box center [61, 67] width 115 height 17
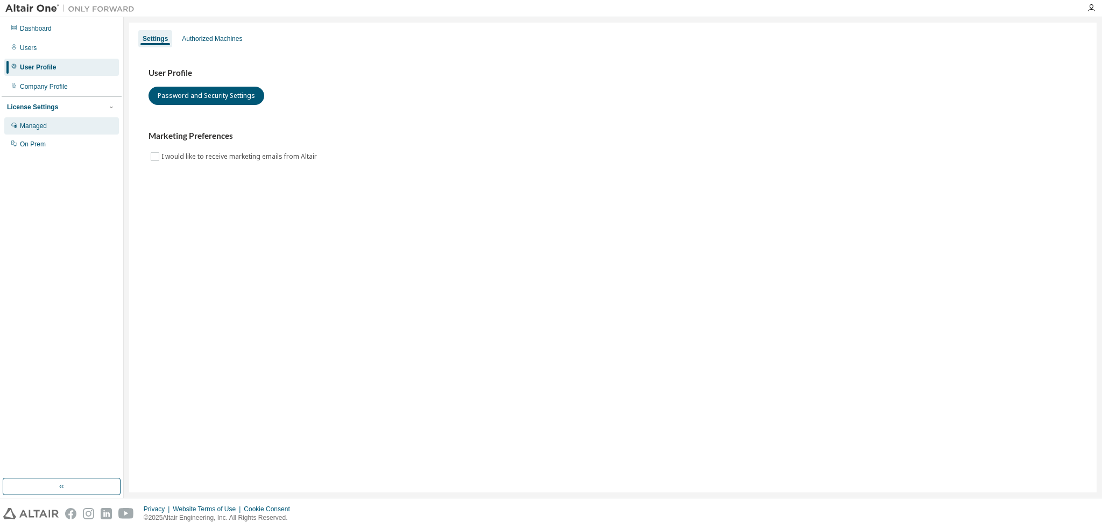
click at [42, 129] on div "Managed" at bounding box center [33, 126] width 27 height 9
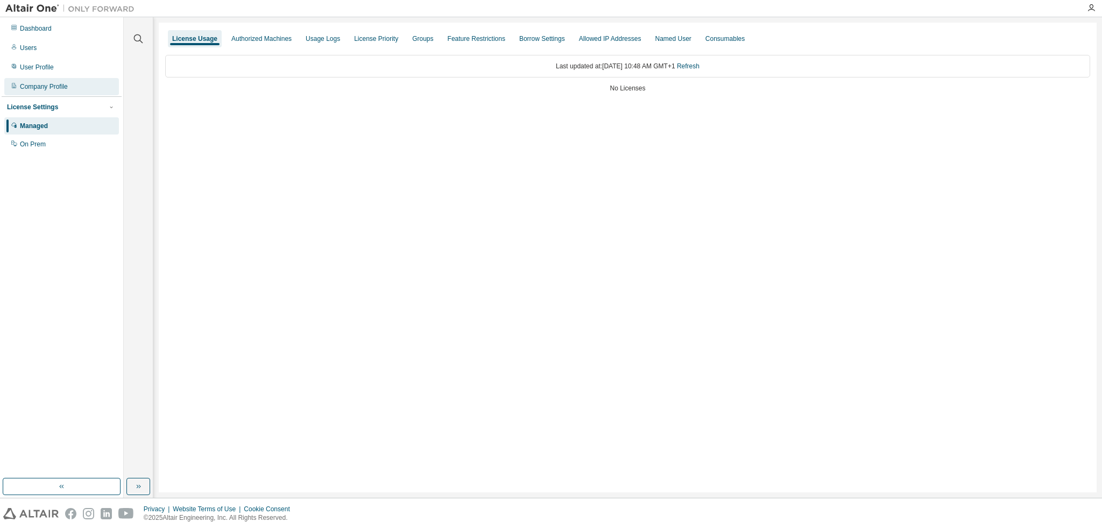
click at [69, 88] on div "Company Profile" at bounding box center [61, 86] width 115 height 17
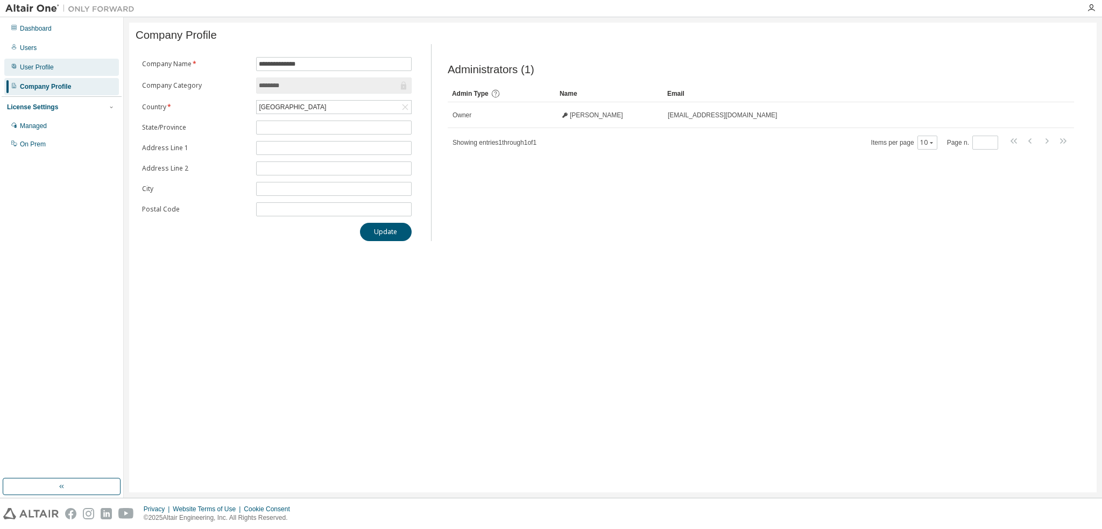
click at [56, 69] on div "User Profile" at bounding box center [61, 67] width 115 height 17
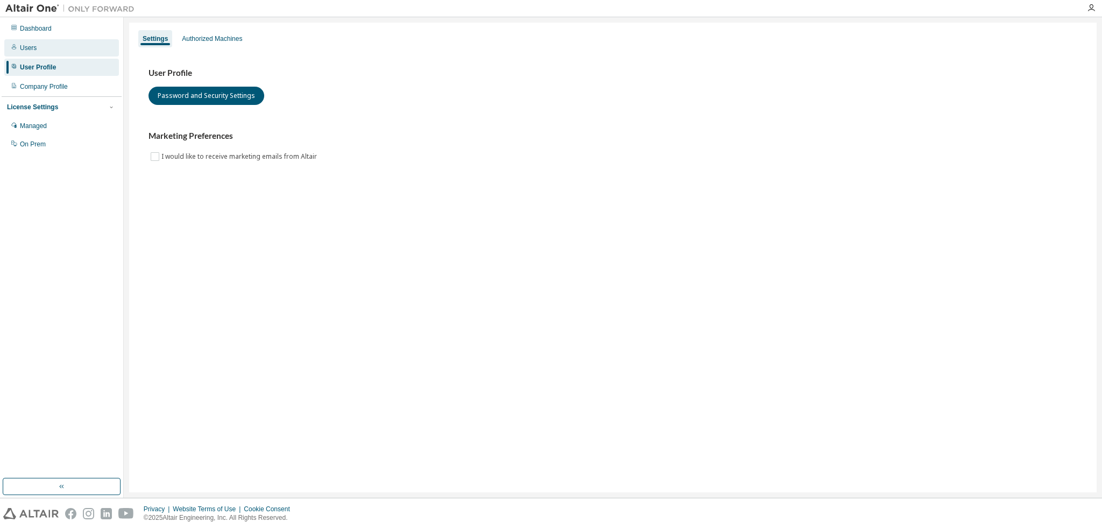
click at [45, 47] on div "Users" at bounding box center [61, 47] width 115 height 17
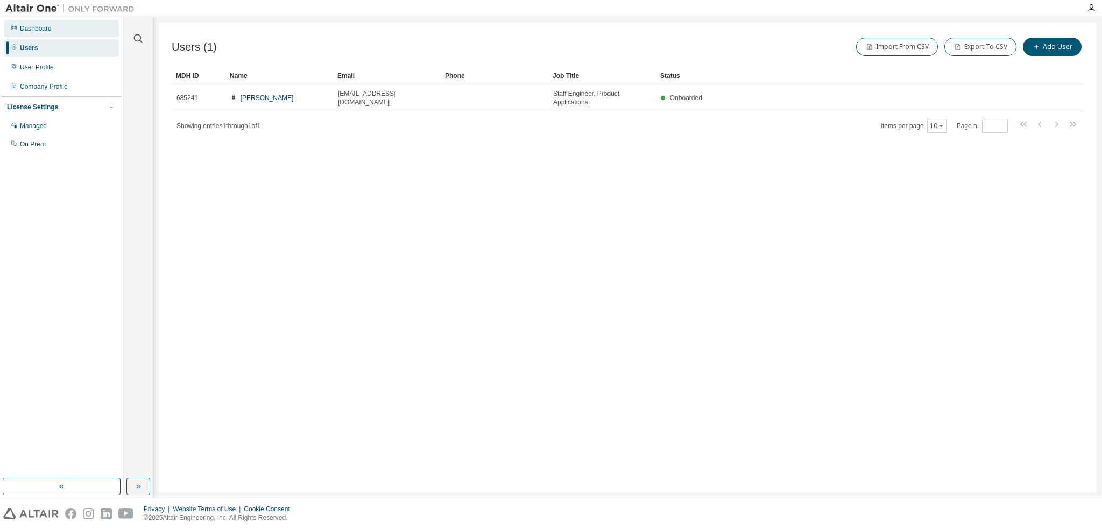
click at [50, 34] on div "Dashboard" at bounding box center [61, 28] width 115 height 17
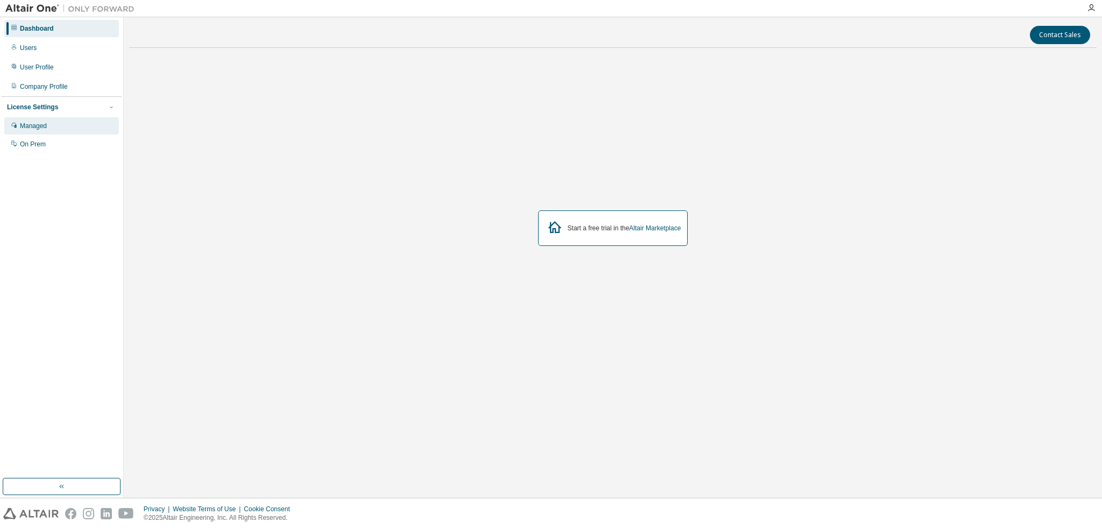
drag, startPoint x: 46, startPoint y: 125, endPoint x: 53, endPoint y: 129, distance: 8.2
click at [46, 125] on div "Managed" at bounding box center [33, 126] width 27 height 9
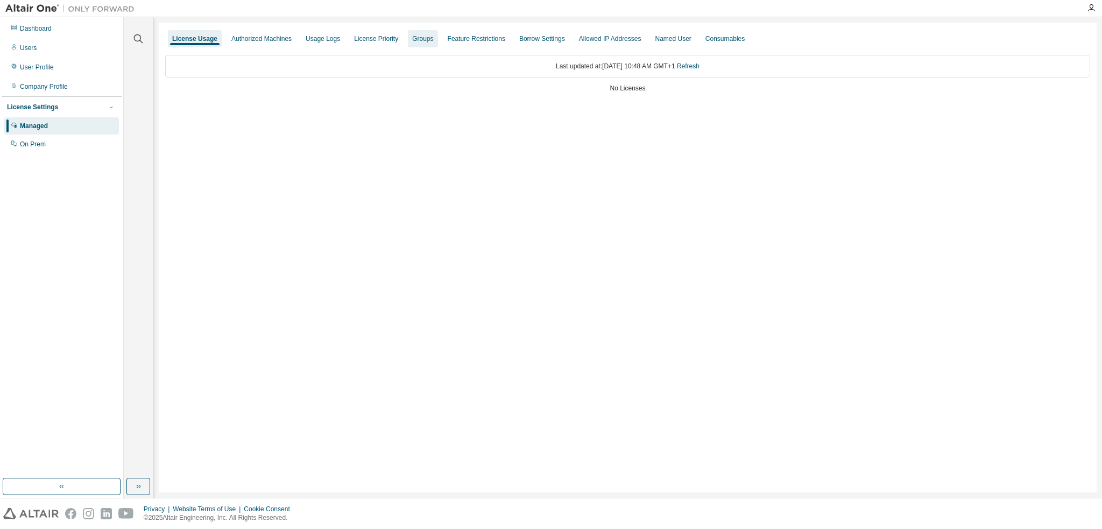
click at [424, 41] on div "Groups" at bounding box center [422, 38] width 21 height 9
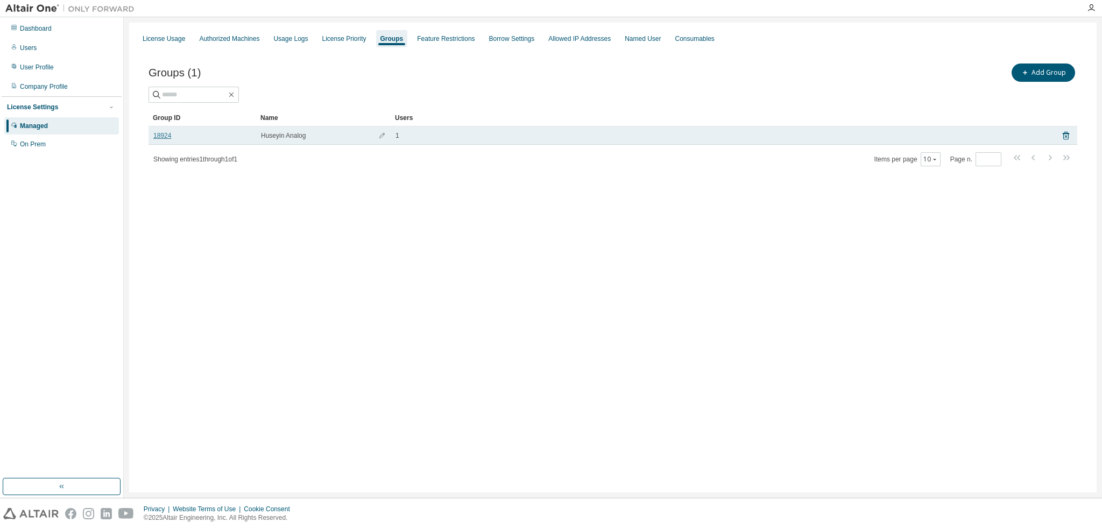
click at [164, 135] on link "18924" at bounding box center [162, 135] width 18 height 9
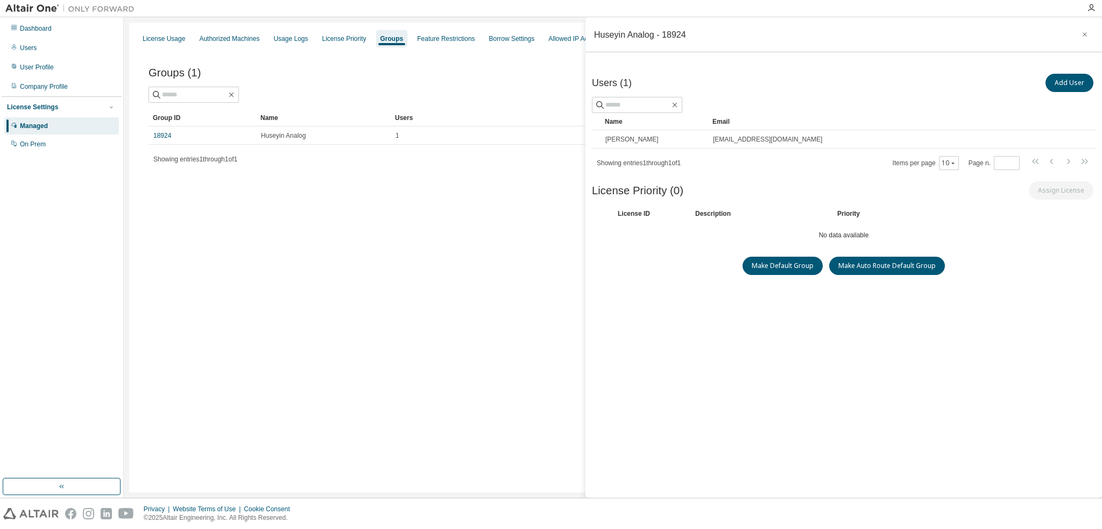
click at [710, 148] on div "Name Email Huseyin Yesilyurt huseyin.yesilyurt@analog.com Showing entries 1 thr…" at bounding box center [843, 142] width 503 height 58
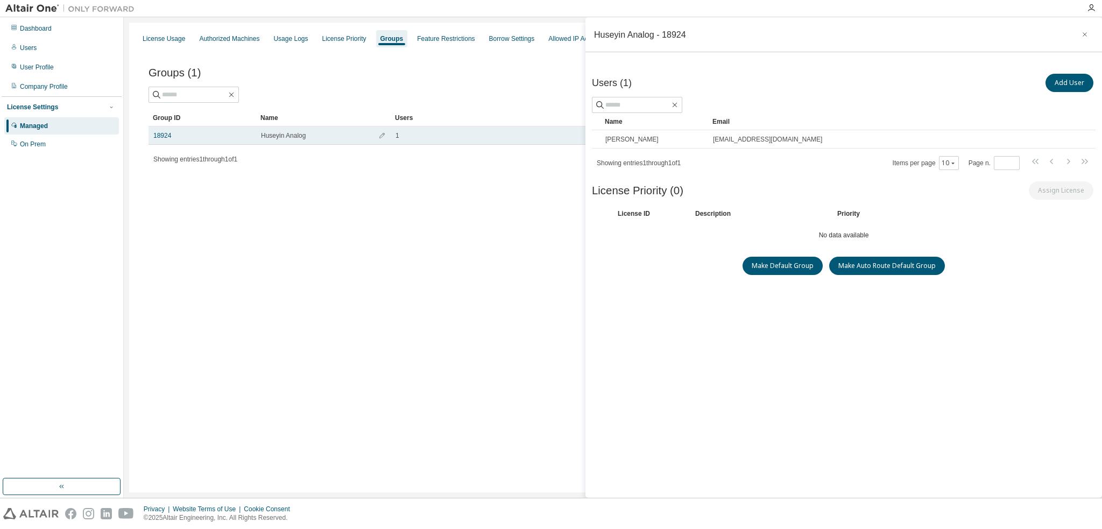
click at [282, 137] on span "Huseyin Analog" at bounding box center [283, 135] width 45 height 9
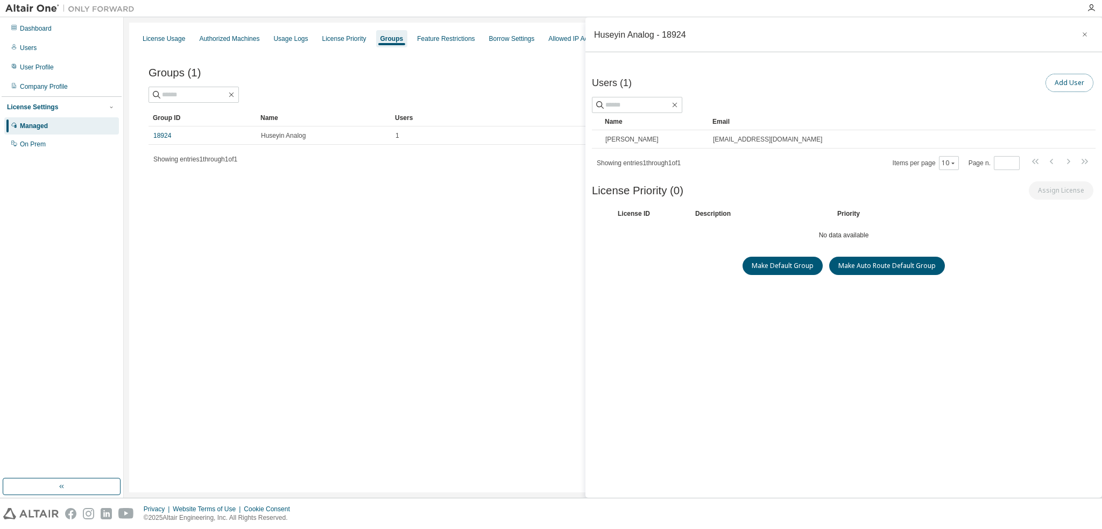
click at [1059, 81] on button "Add User" at bounding box center [1069, 83] width 48 height 18
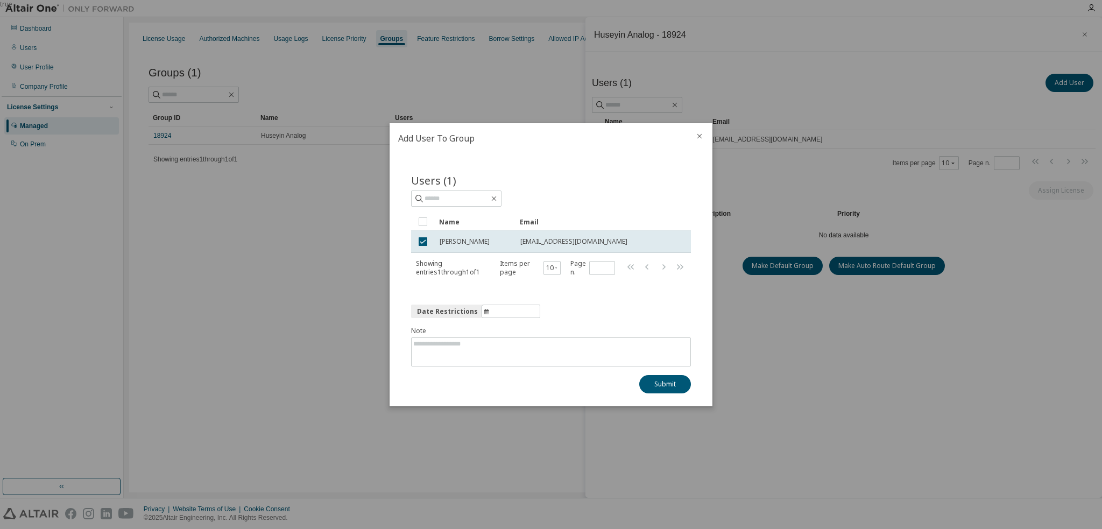
click at [696, 134] on icon "close" at bounding box center [699, 136] width 9 height 9
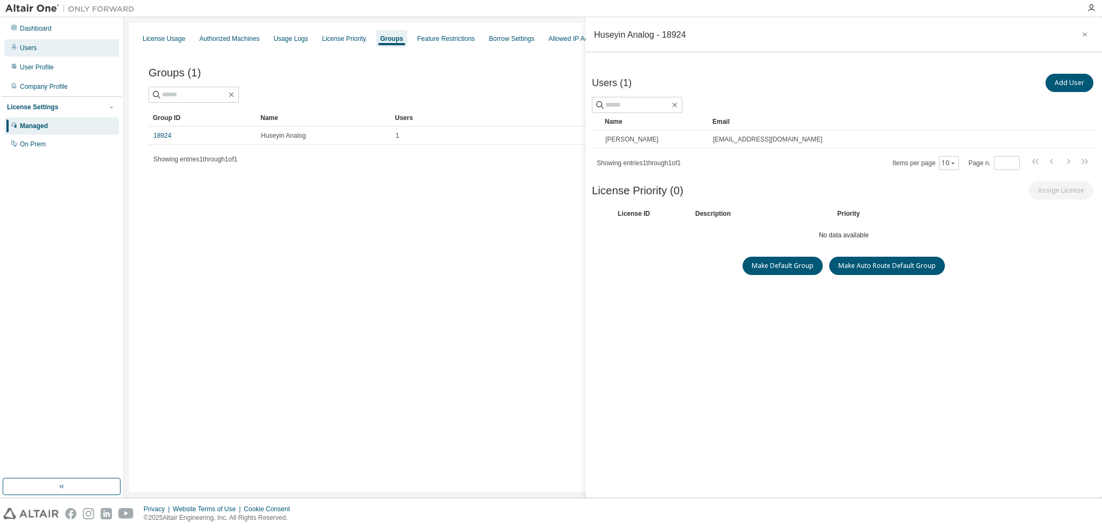
click at [21, 49] on div "Users" at bounding box center [28, 48] width 17 height 9
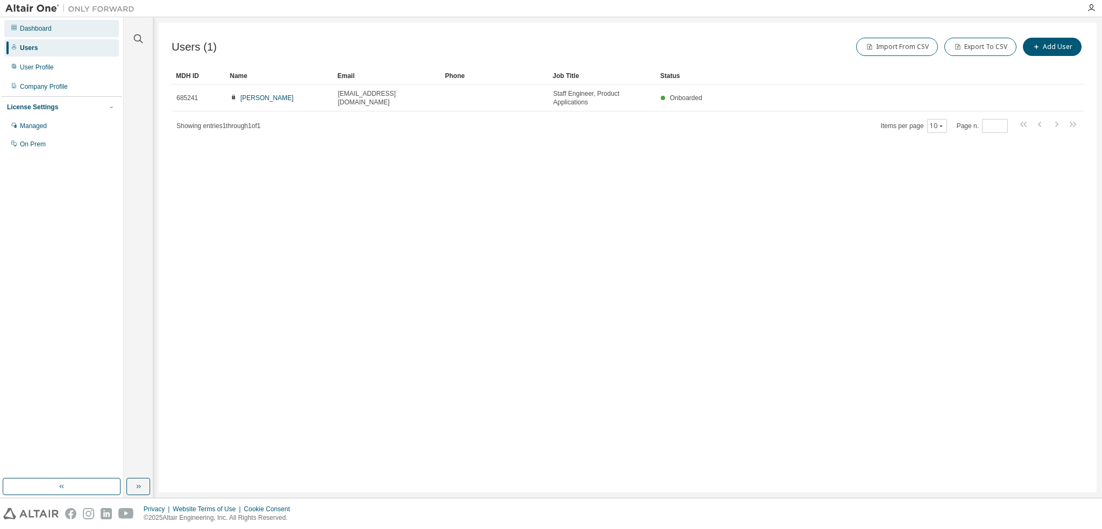
click at [41, 32] on div "Dashboard" at bounding box center [36, 28] width 32 height 9
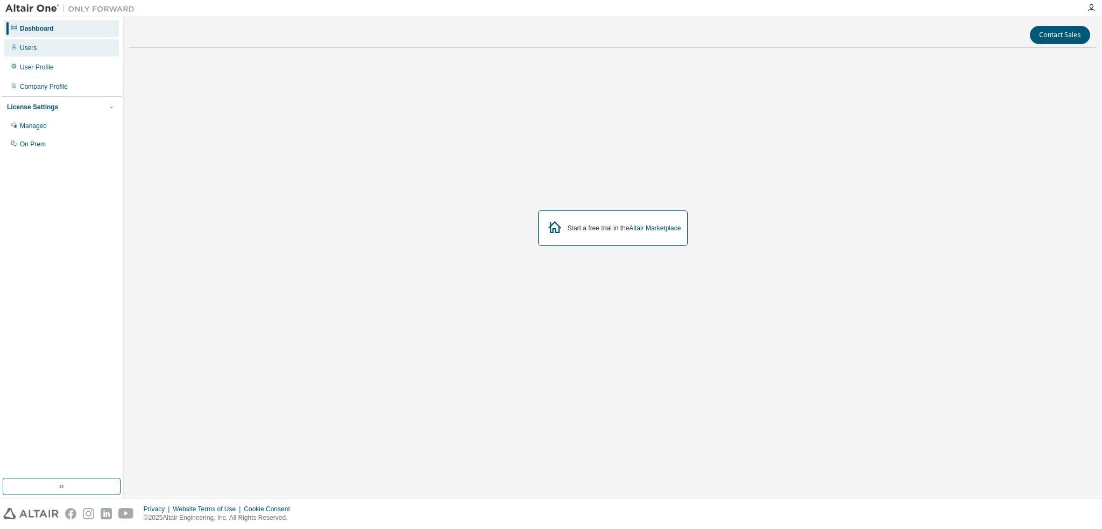
click at [39, 51] on div "Users" at bounding box center [61, 47] width 115 height 17
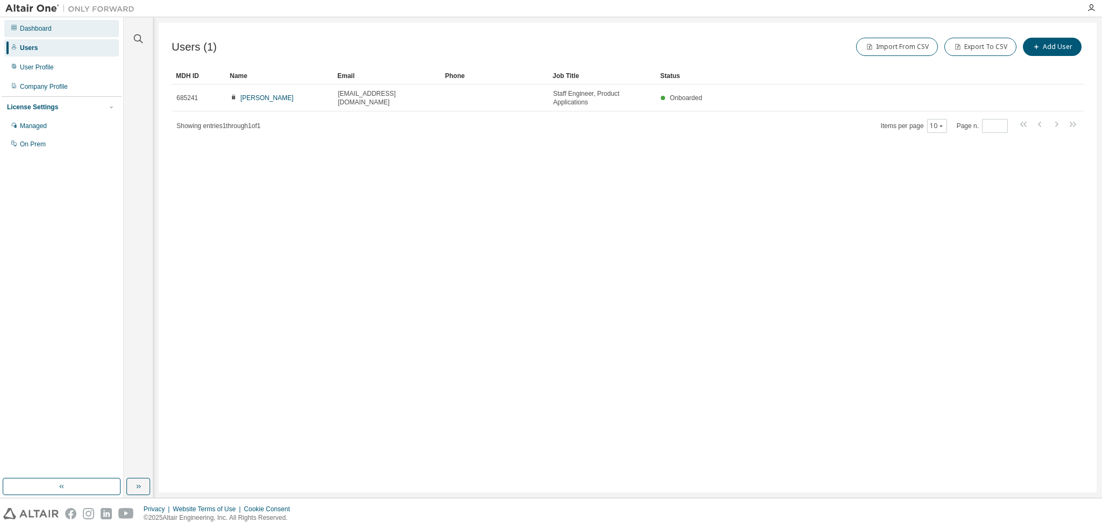
click at [42, 34] on div "Dashboard" at bounding box center [61, 28] width 115 height 17
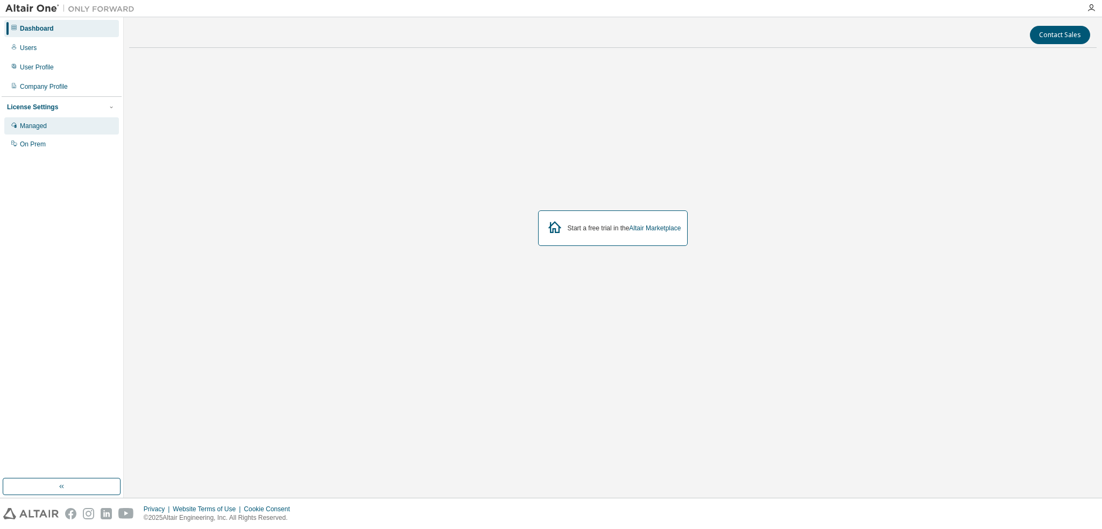
click at [31, 126] on div "Managed" at bounding box center [33, 126] width 27 height 9
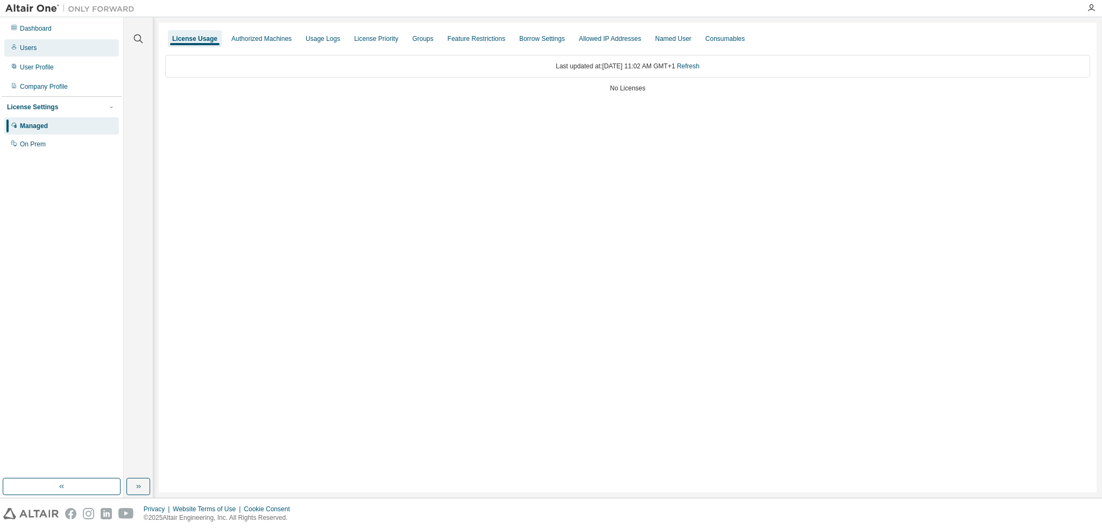
click at [40, 50] on div "Users" at bounding box center [61, 47] width 115 height 17
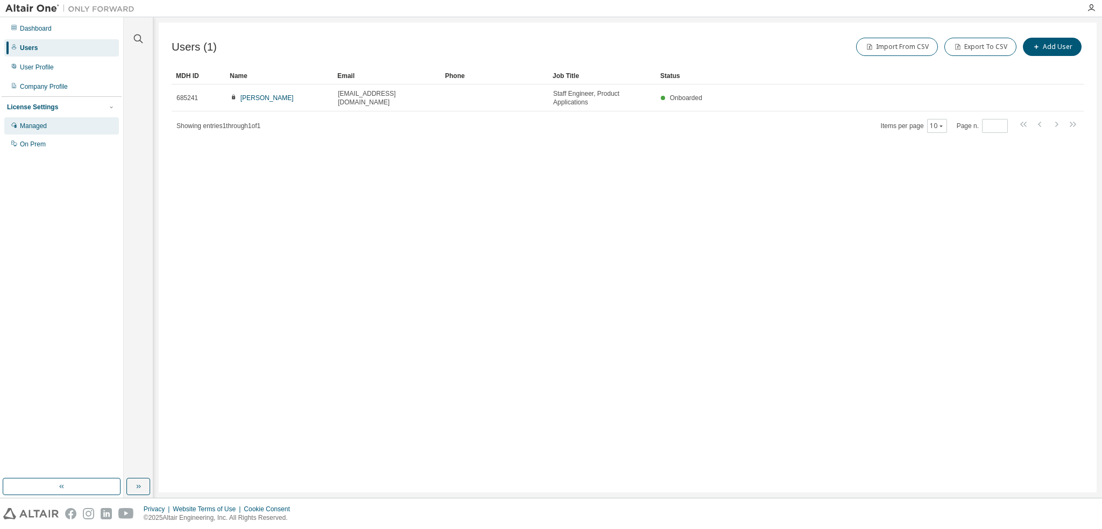
click at [46, 126] on div "Managed" at bounding box center [33, 126] width 27 height 9
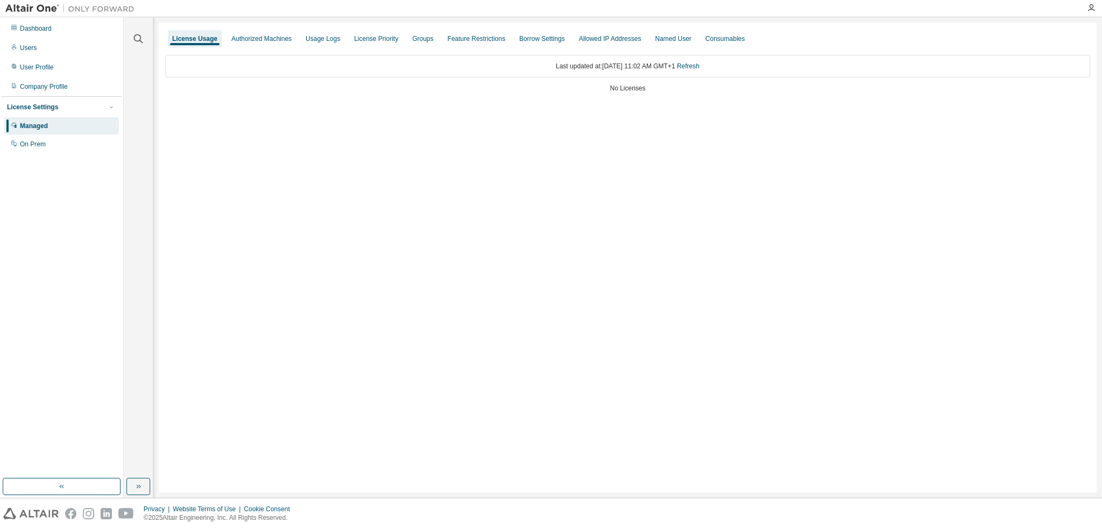
click at [200, 40] on div "License Usage" at bounding box center [194, 38] width 45 height 9
click at [33, 51] on div "Users" at bounding box center [28, 48] width 17 height 9
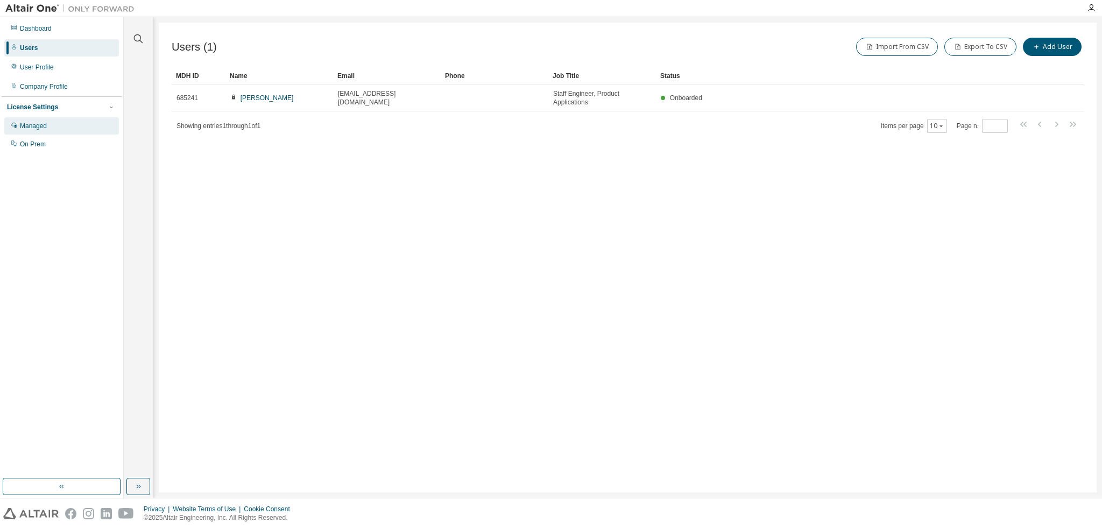
click at [45, 133] on div "Managed" at bounding box center [61, 125] width 115 height 17
